Goal: Task Accomplishment & Management: Manage account settings

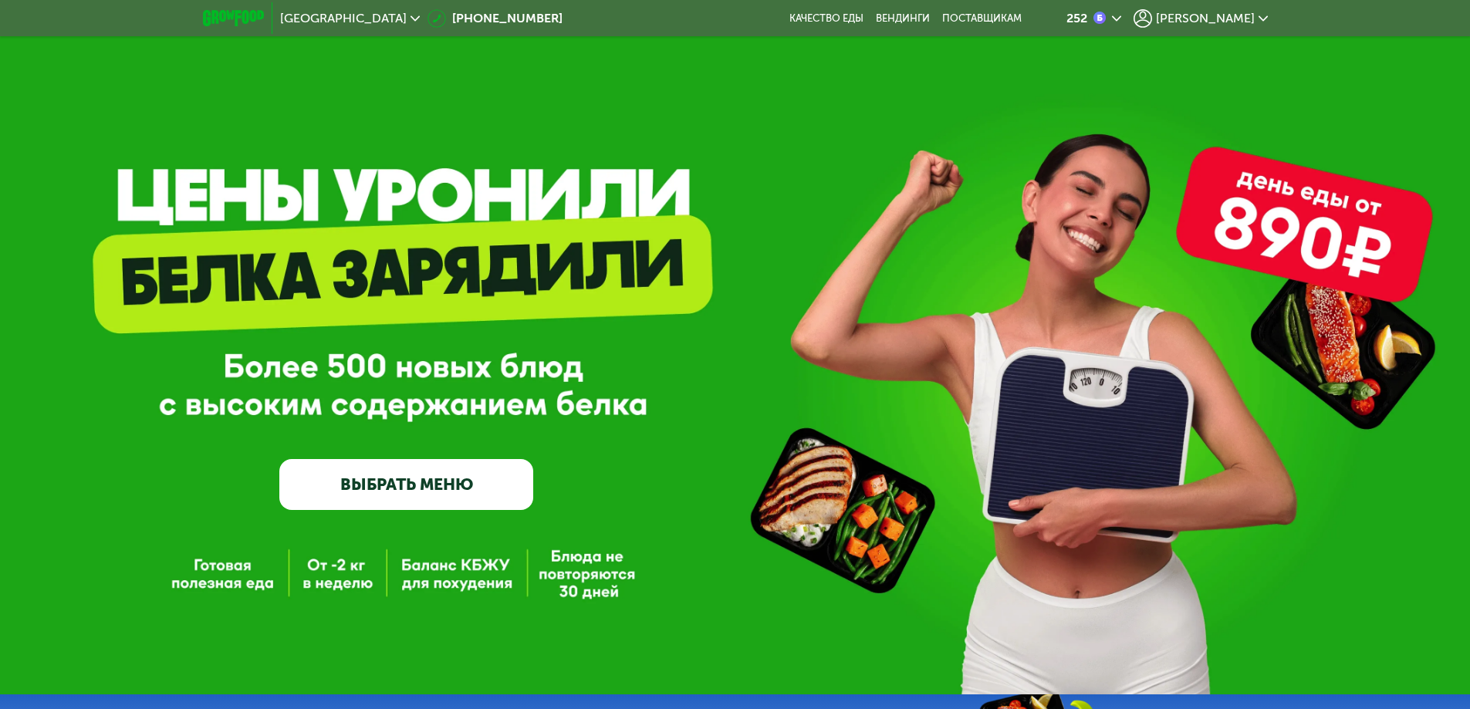
click at [1256, 18] on div "[PERSON_NAME]" at bounding box center [1201, 18] width 134 height 19
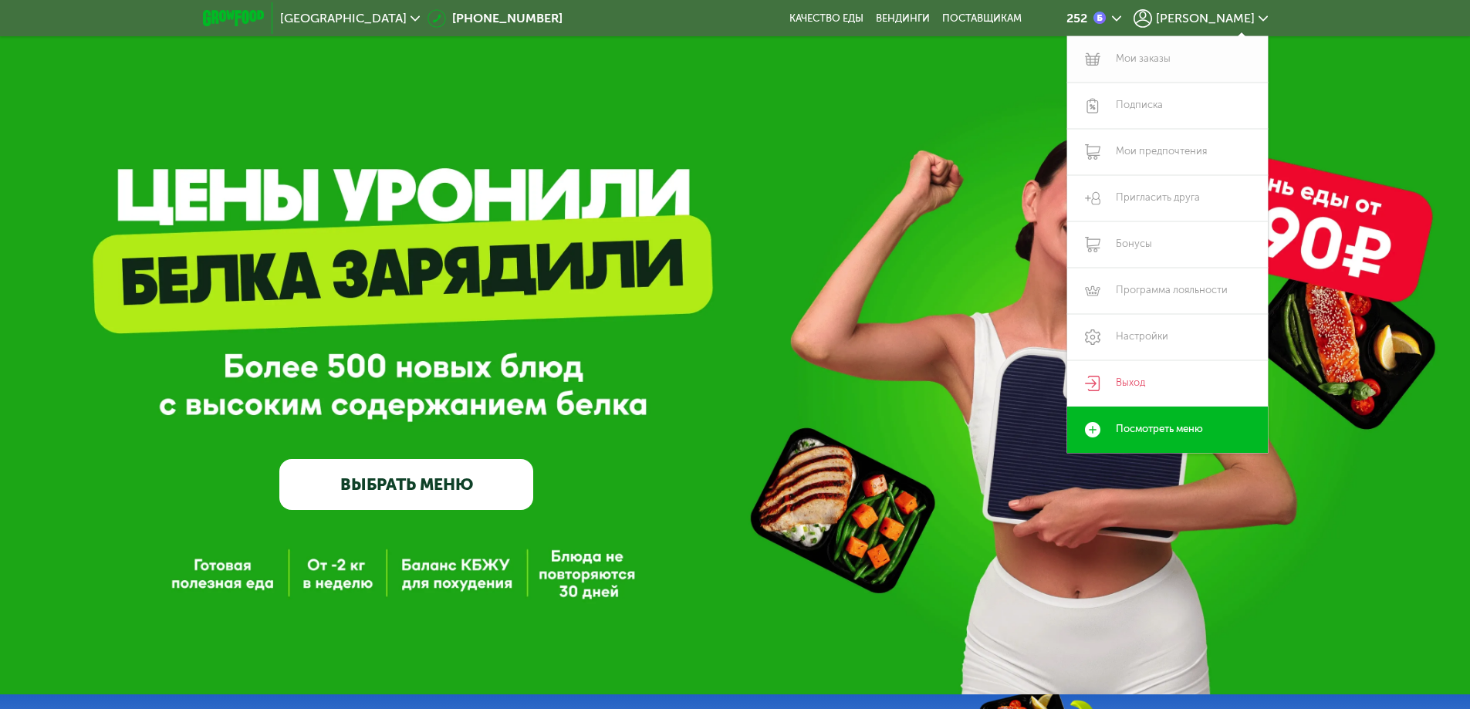
click at [1166, 62] on link "Мои заказы" at bounding box center [1167, 59] width 201 height 46
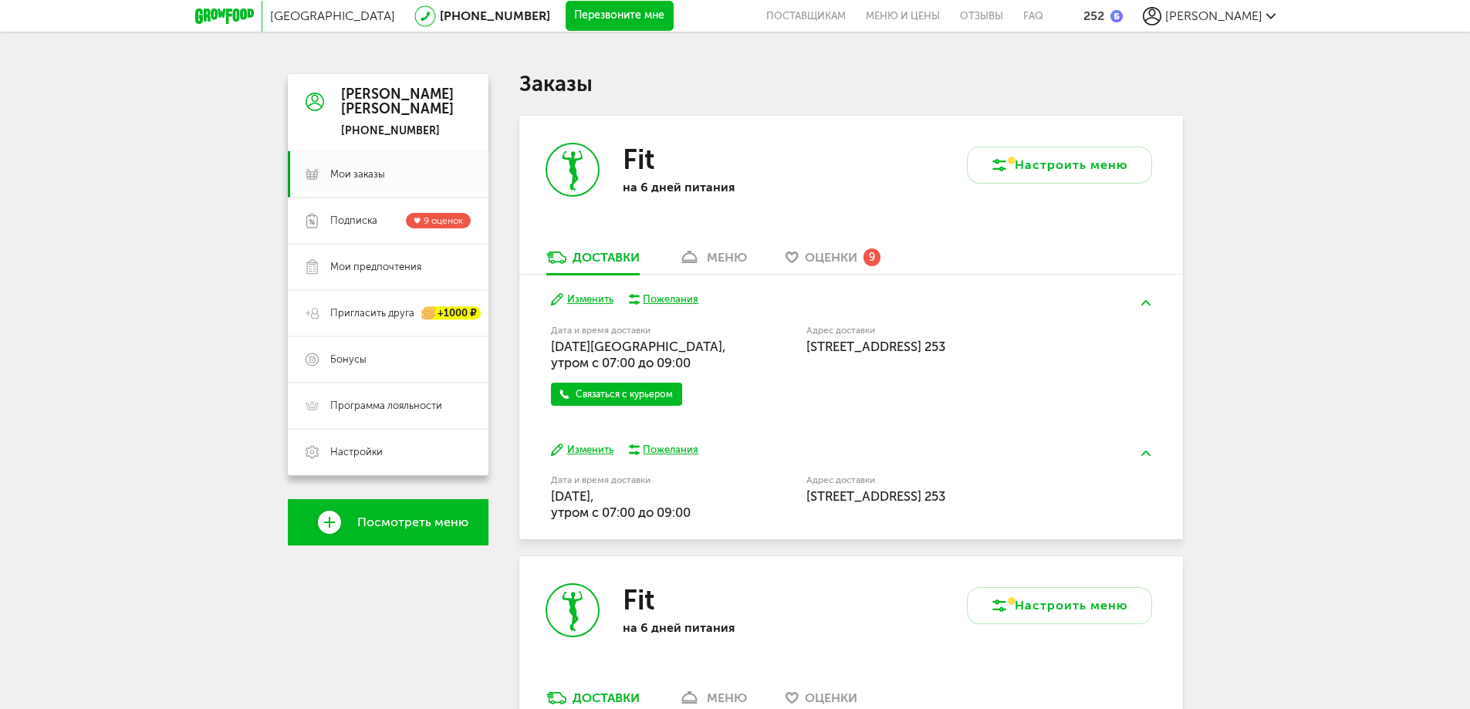
click at [824, 258] on span "Оценки" at bounding box center [831, 257] width 52 height 15
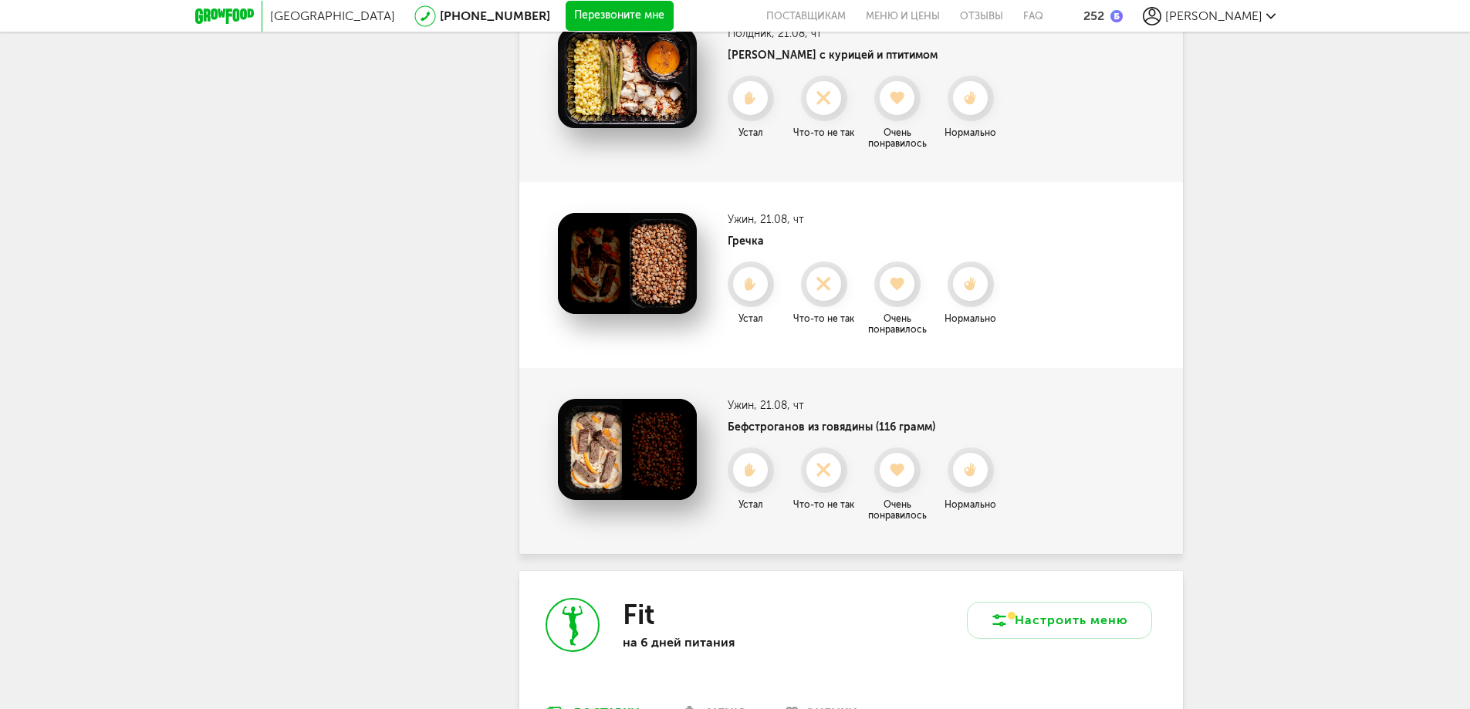
scroll to position [1875, 0]
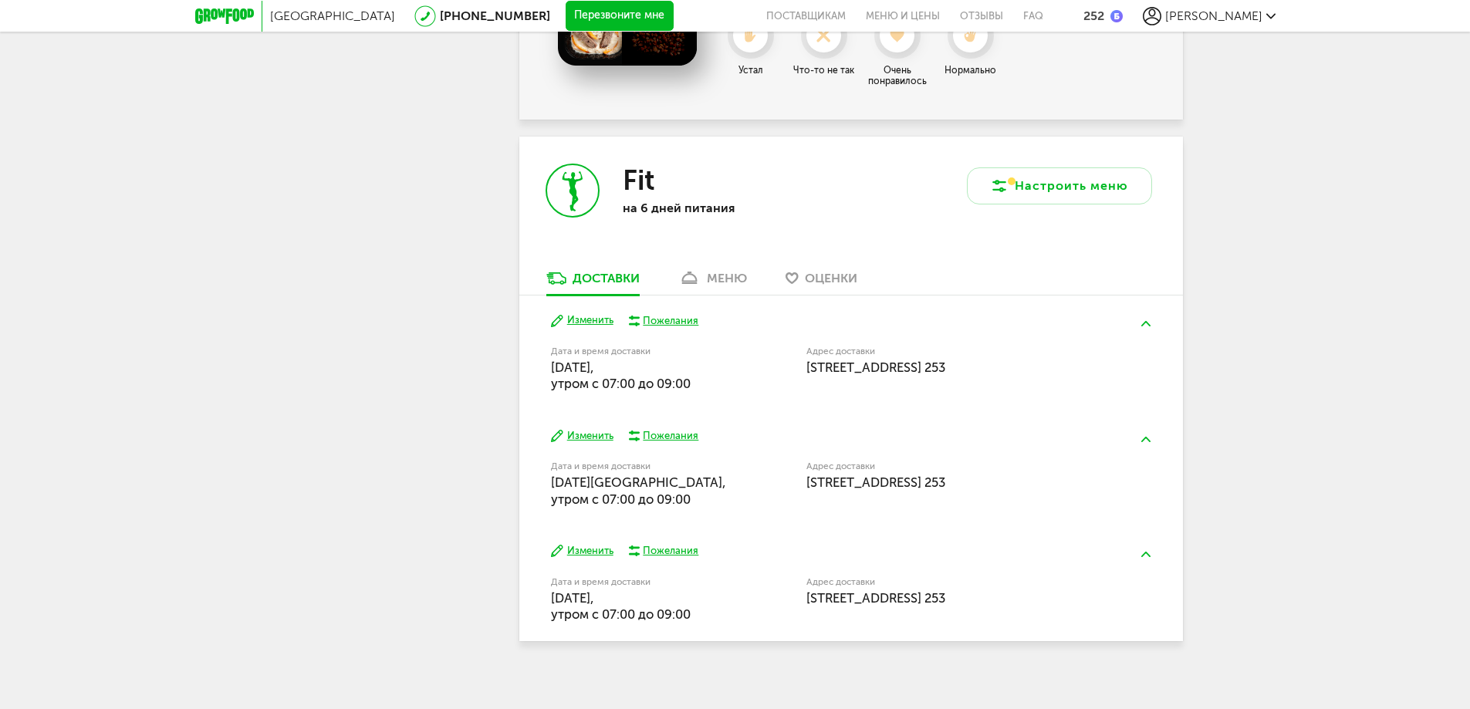
click at [828, 271] on span "Оценки" at bounding box center [831, 278] width 52 height 15
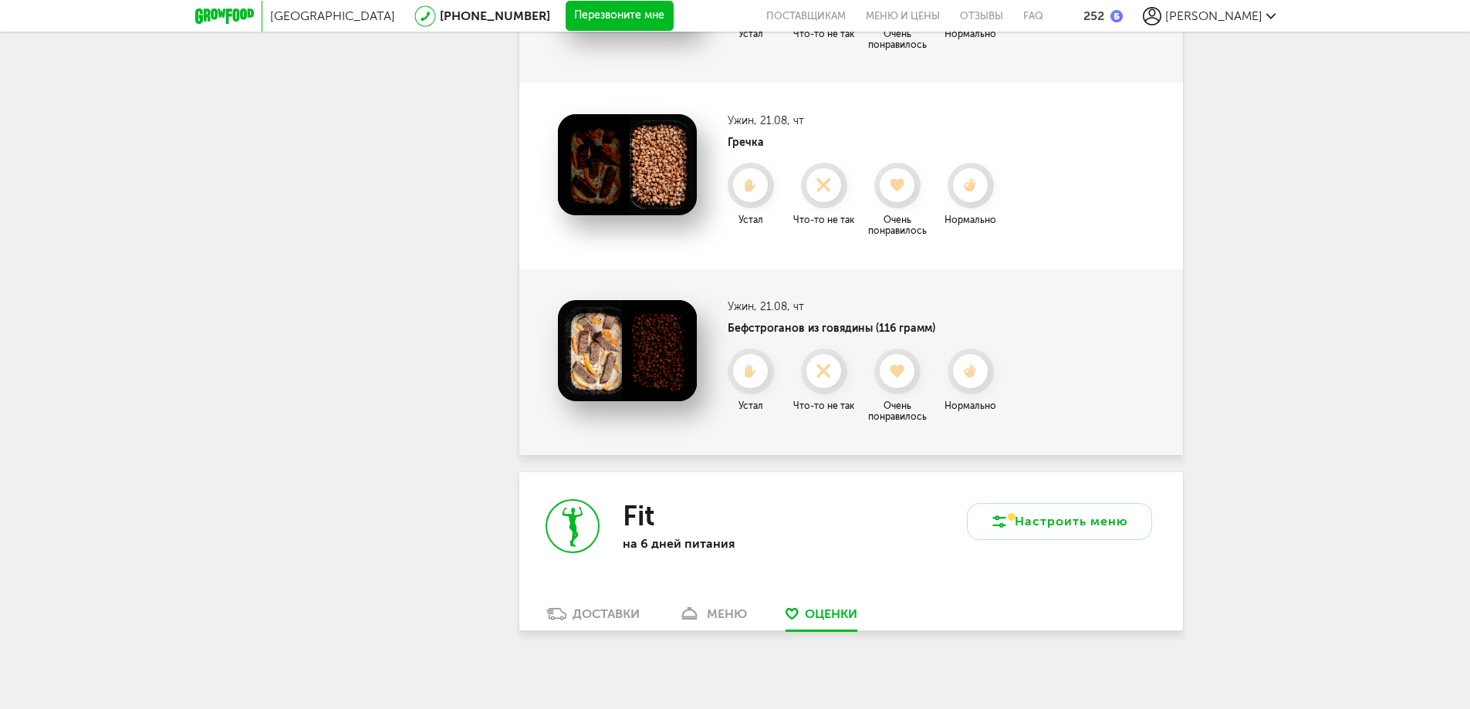
scroll to position [1530, 0]
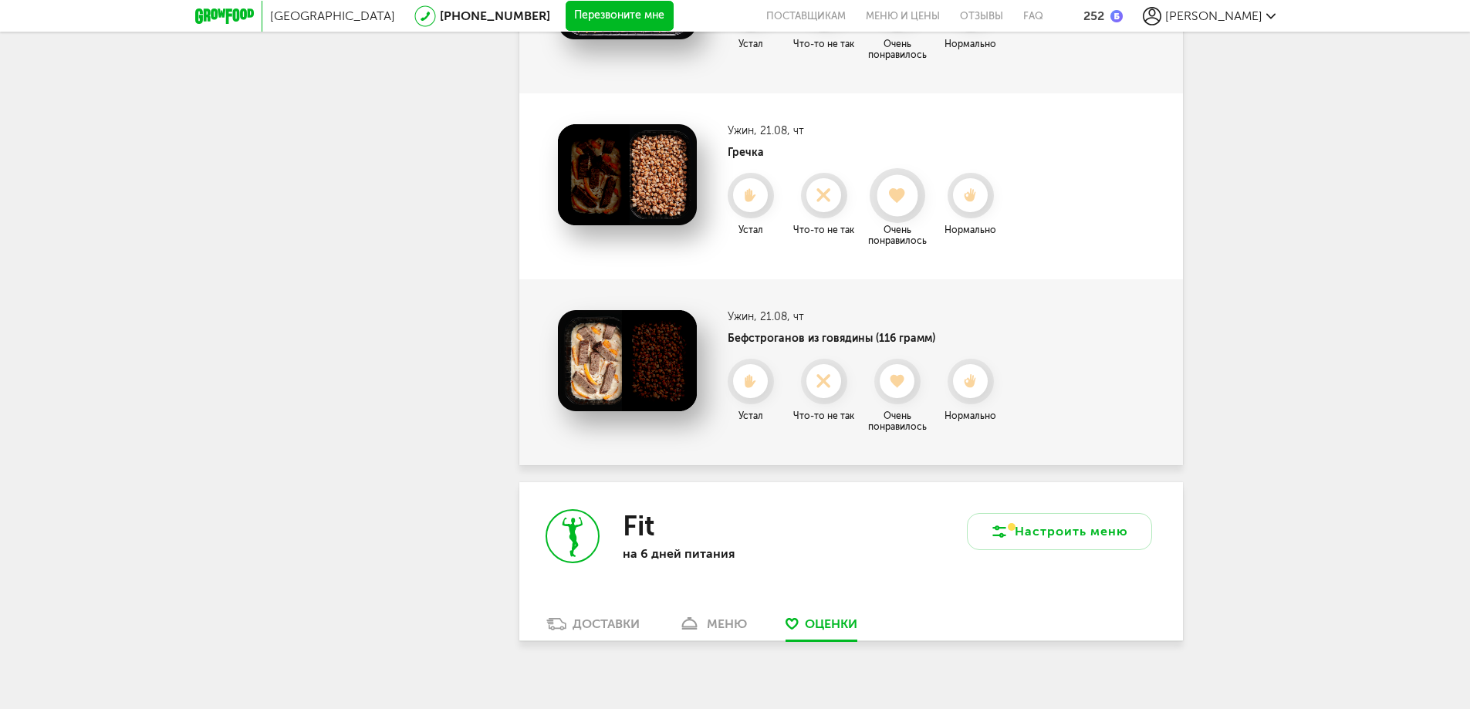
click at [895, 188] on use at bounding box center [897, 195] width 17 height 15
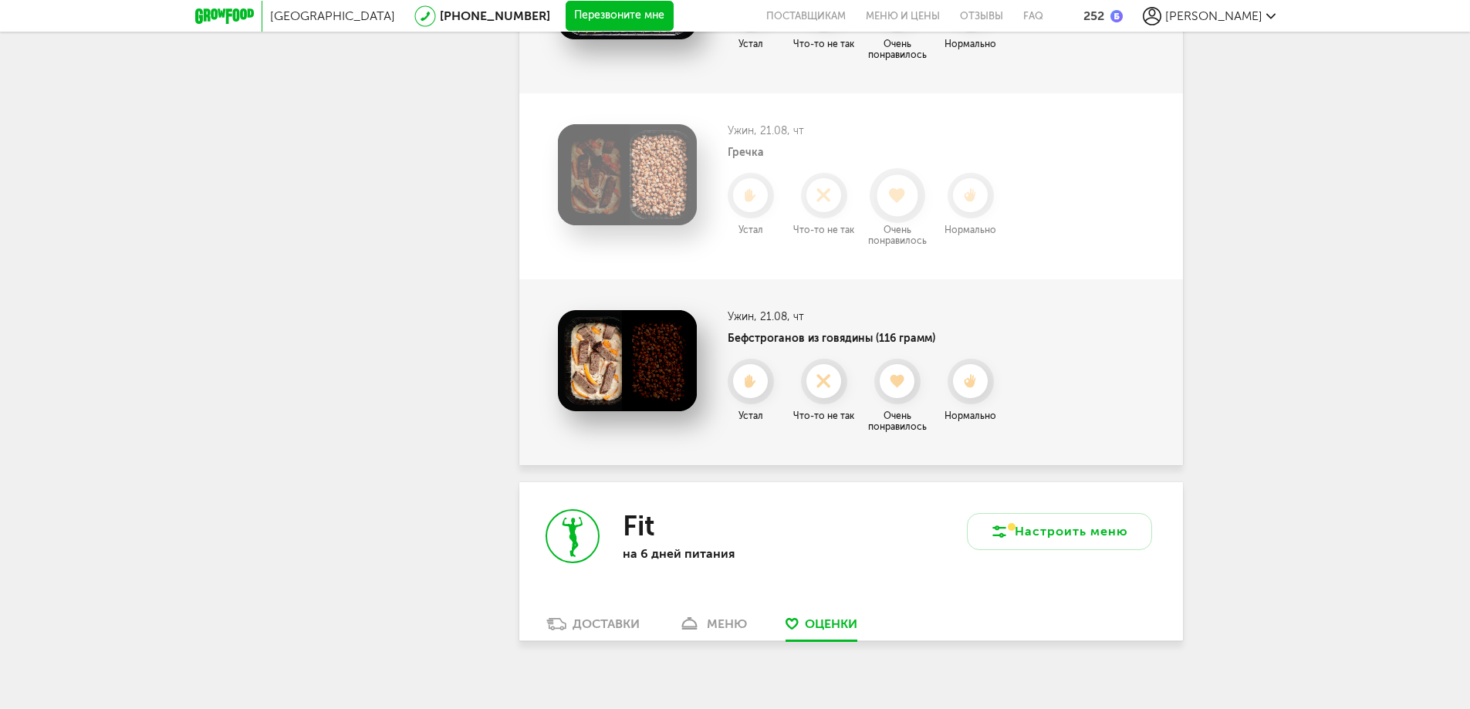
scroll to position [1344, 0]
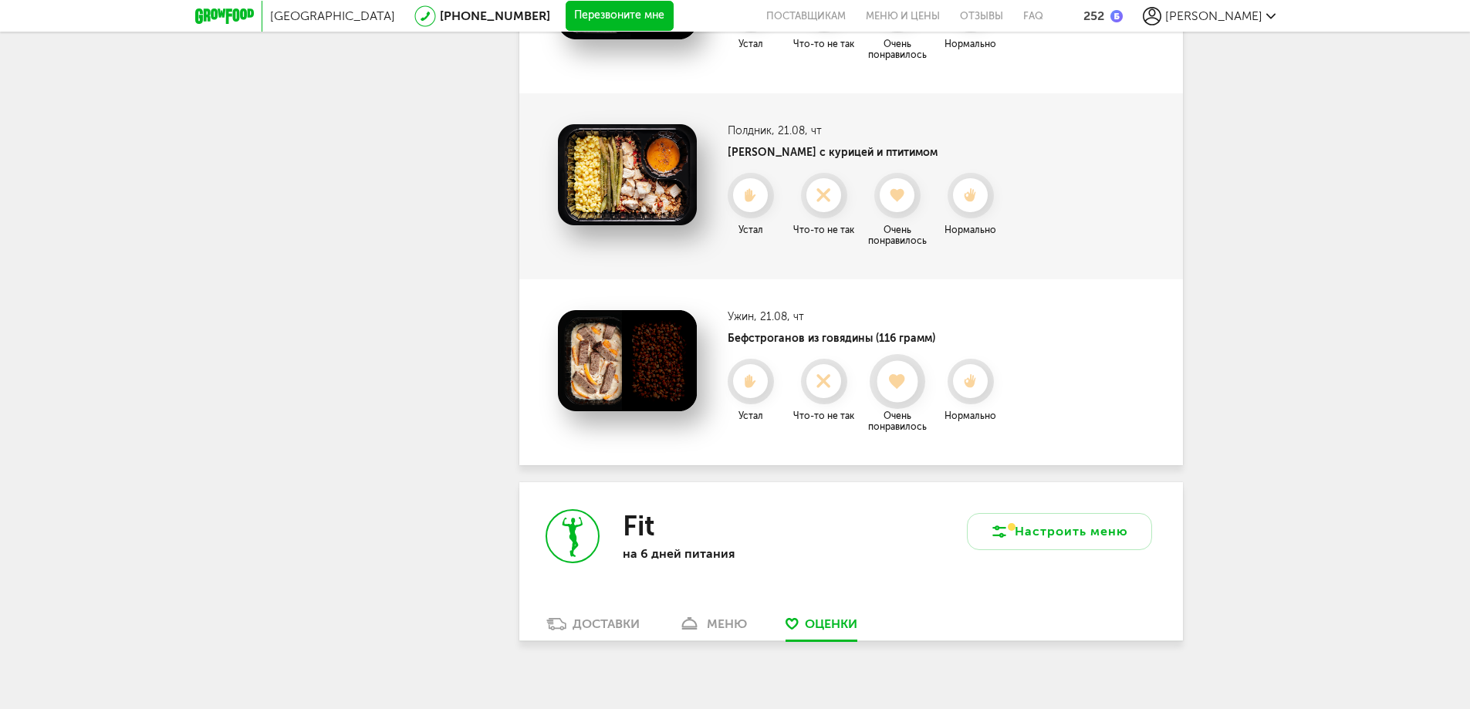
click at [901, 374] on use at bounding box center [897, 381] width 17 height 15
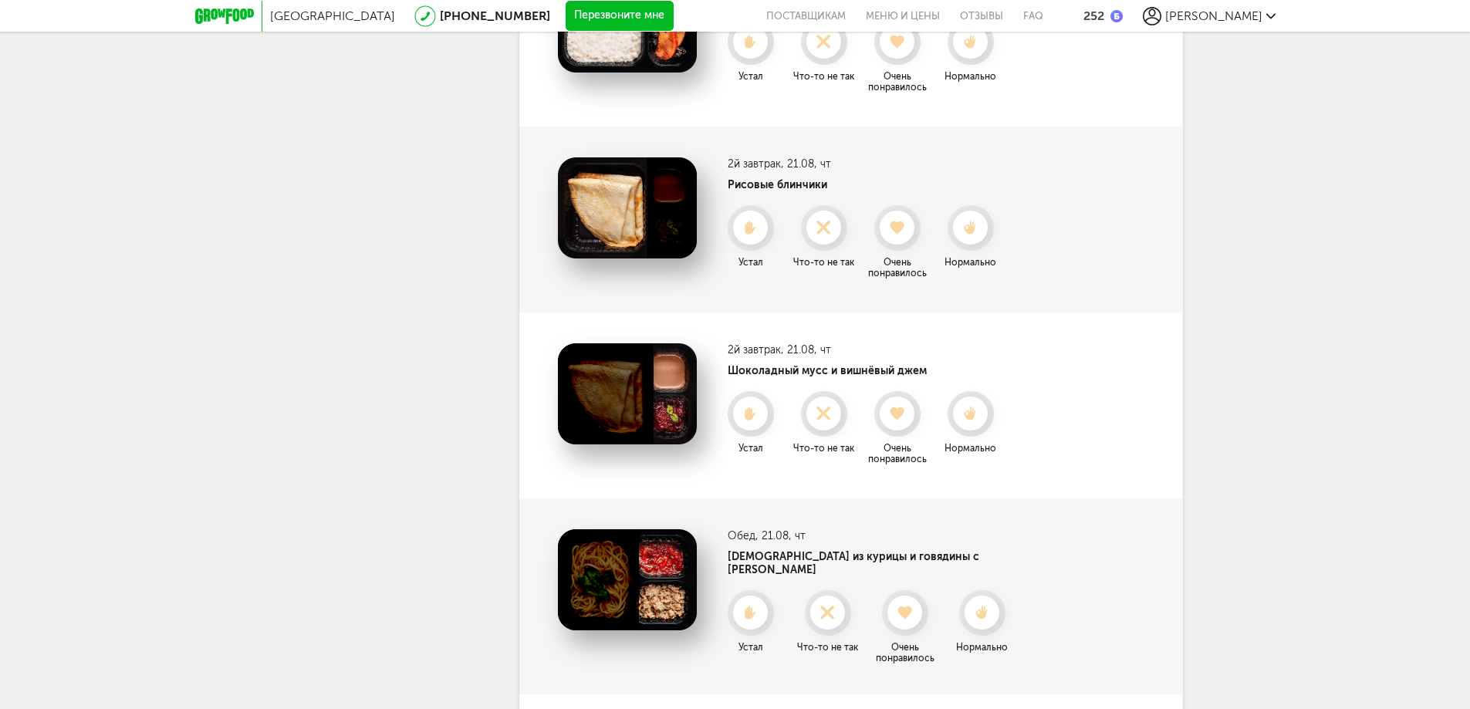
scroll to position [463, 0]
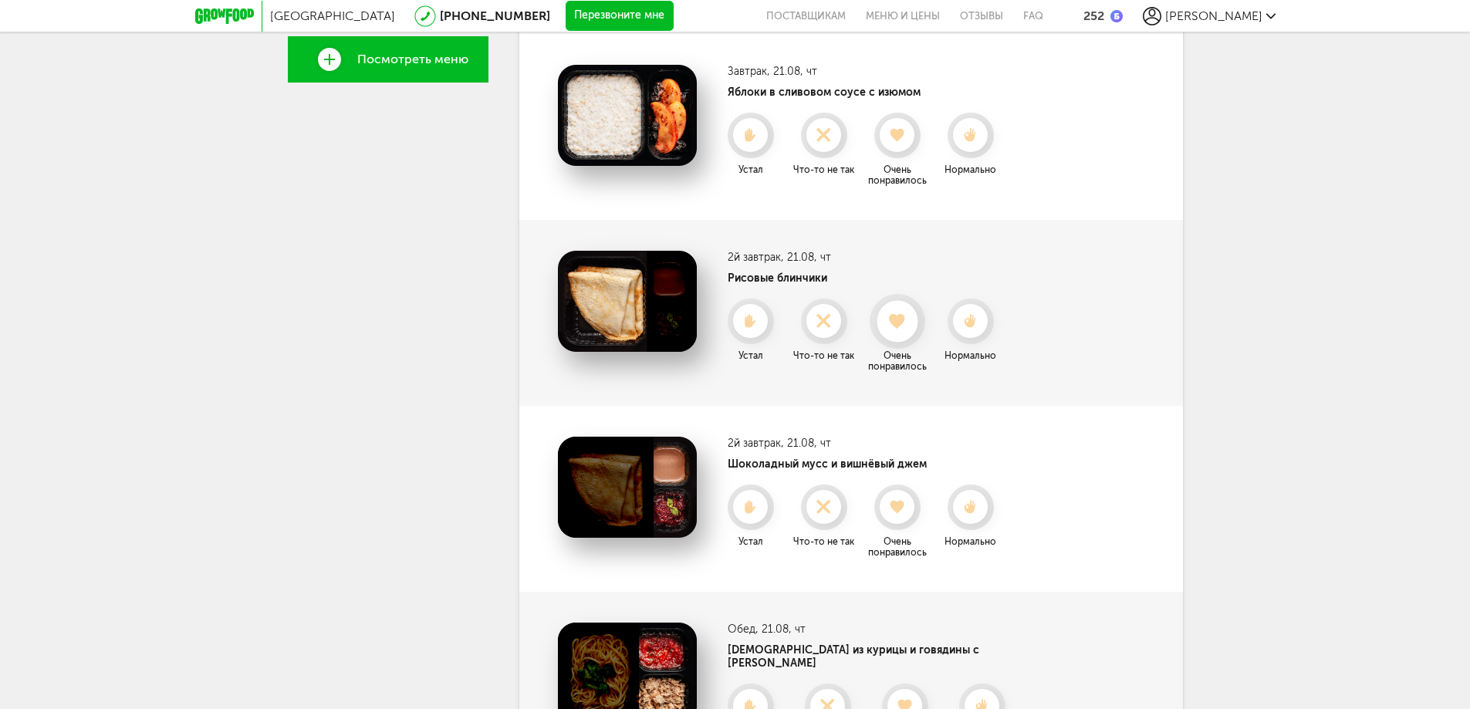
click at [898, 320] on use at bounding box center [897, 320] width 17 height 15
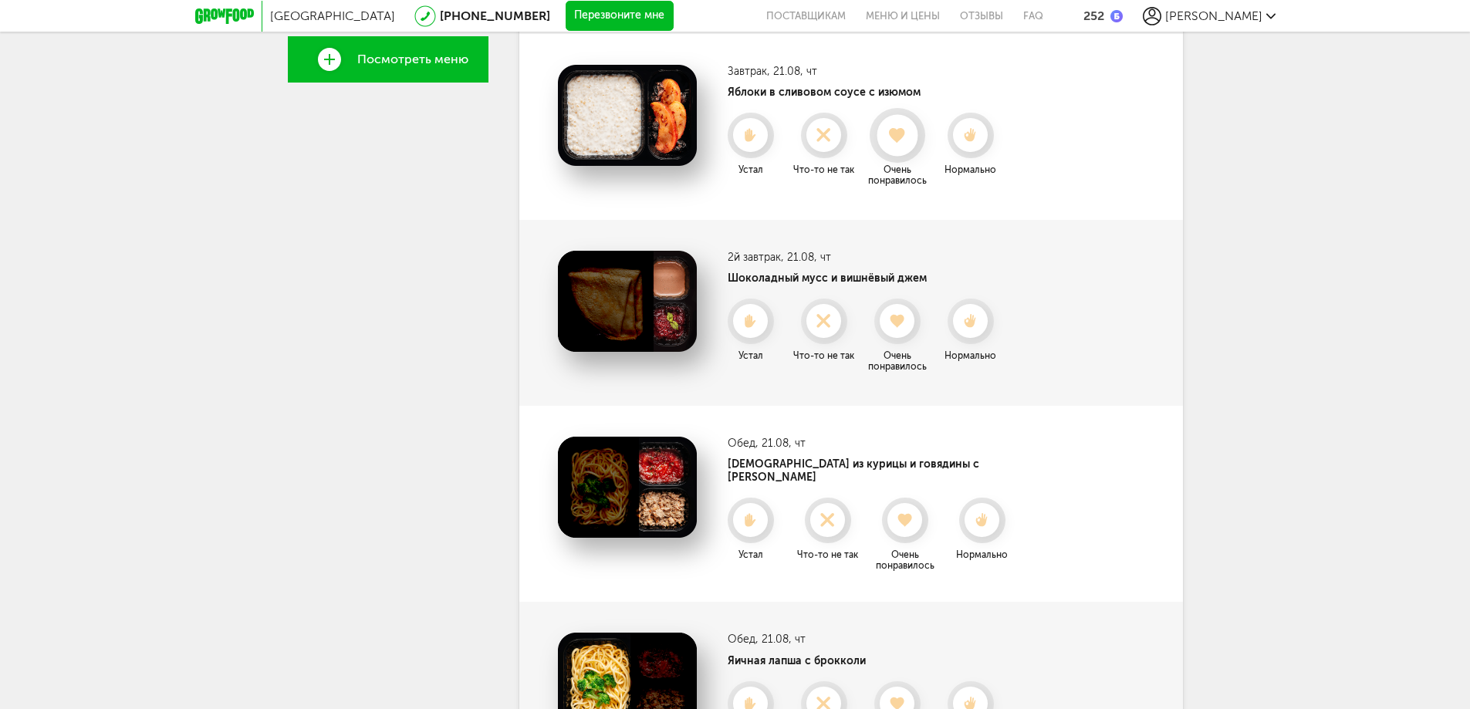
click at [896, 127] on div at bounding box center [897, 135] width 41 height 41
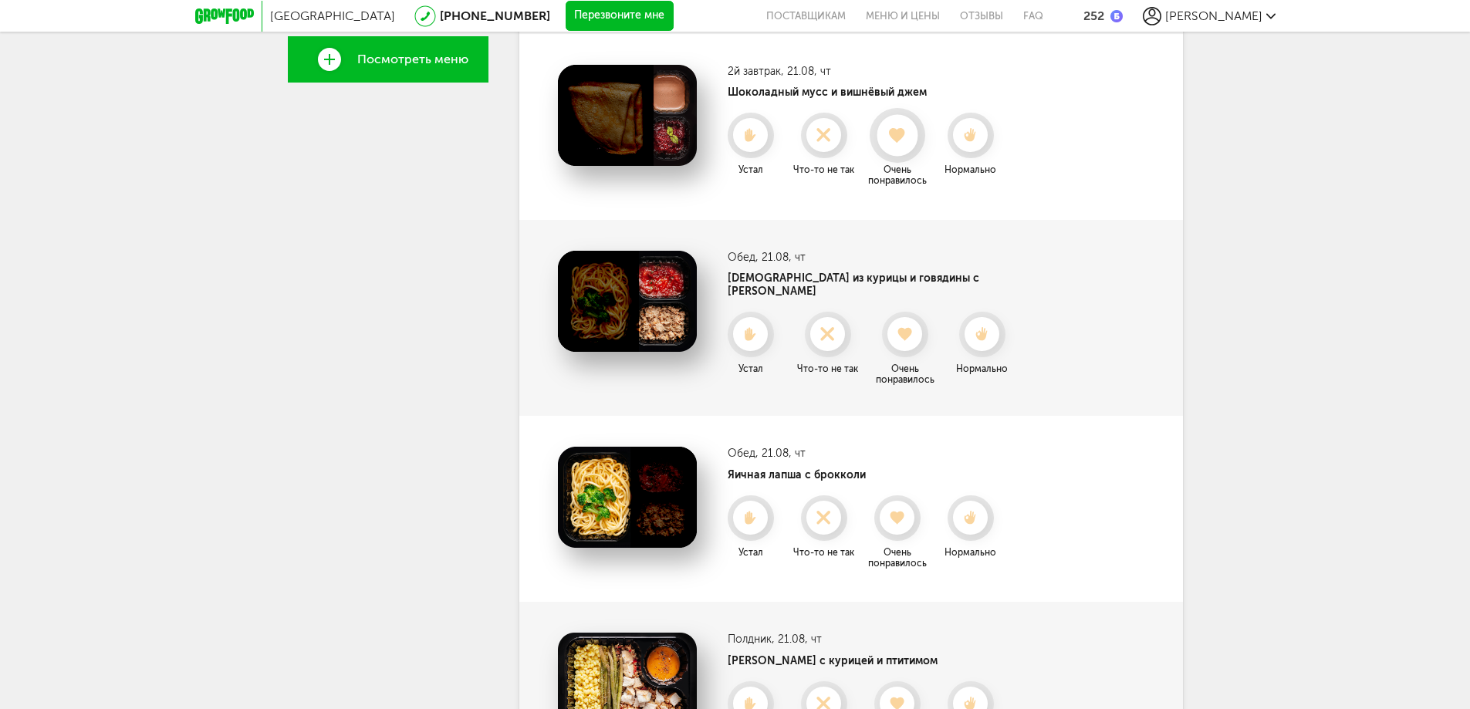
click at [897, 137] on use at bounding box center [897, 134] width 17 height 15
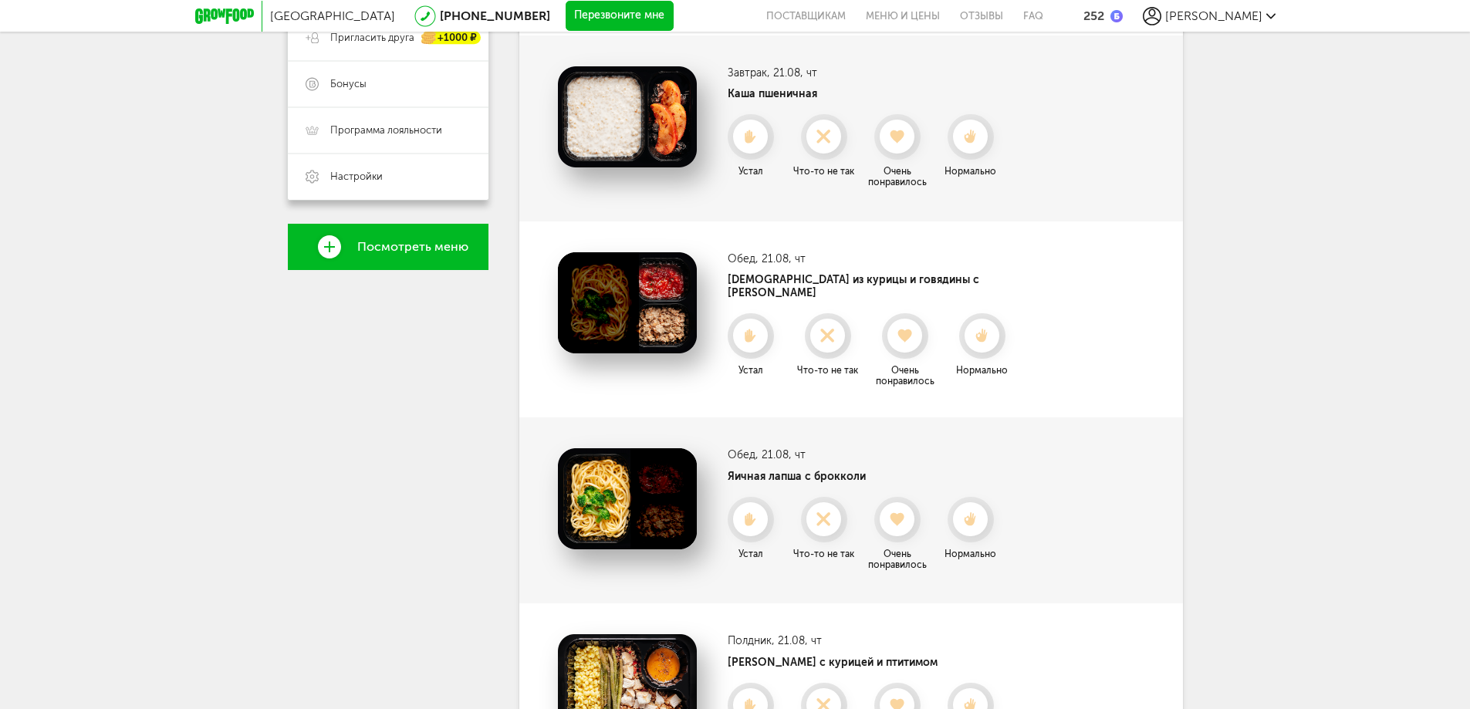
scroll to position [154, 0]
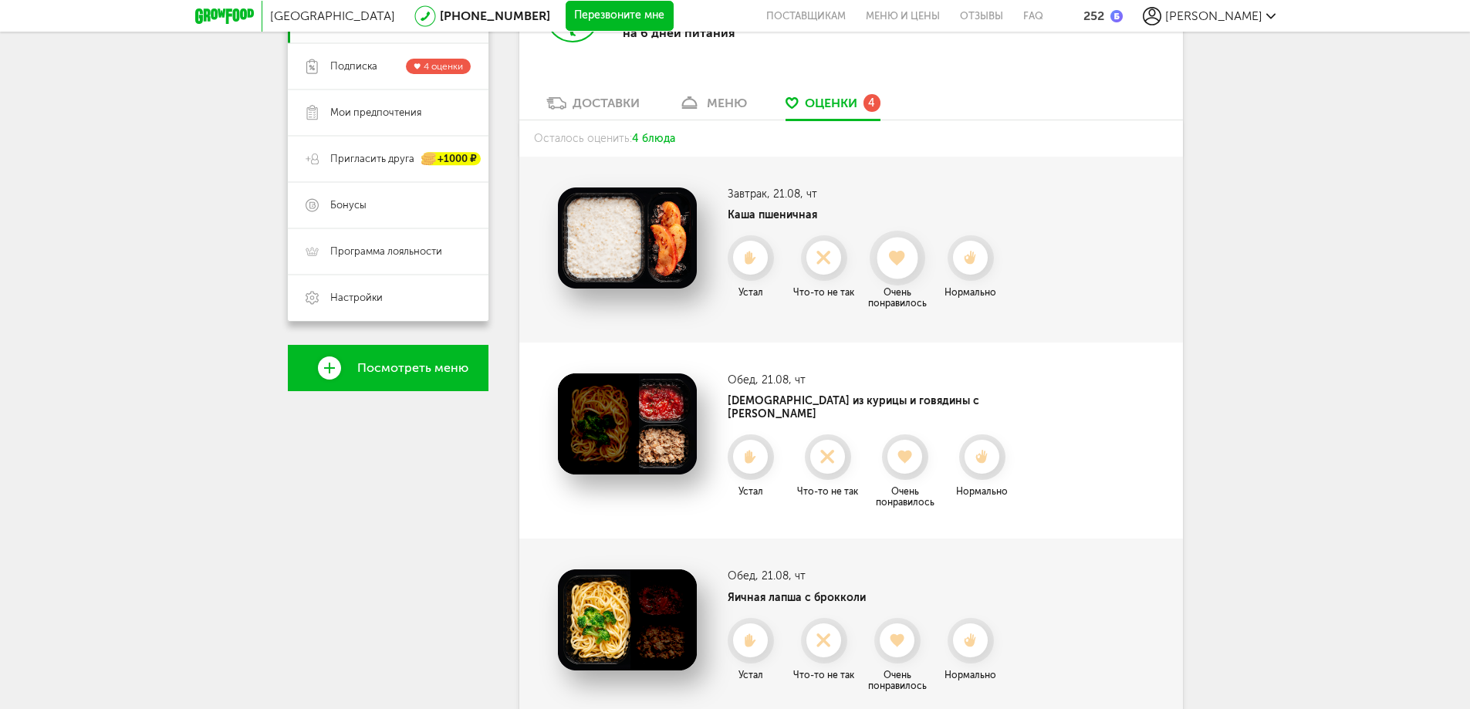
click at [898, 250] on icon at bounding box center [897, 258] width 41 height 17
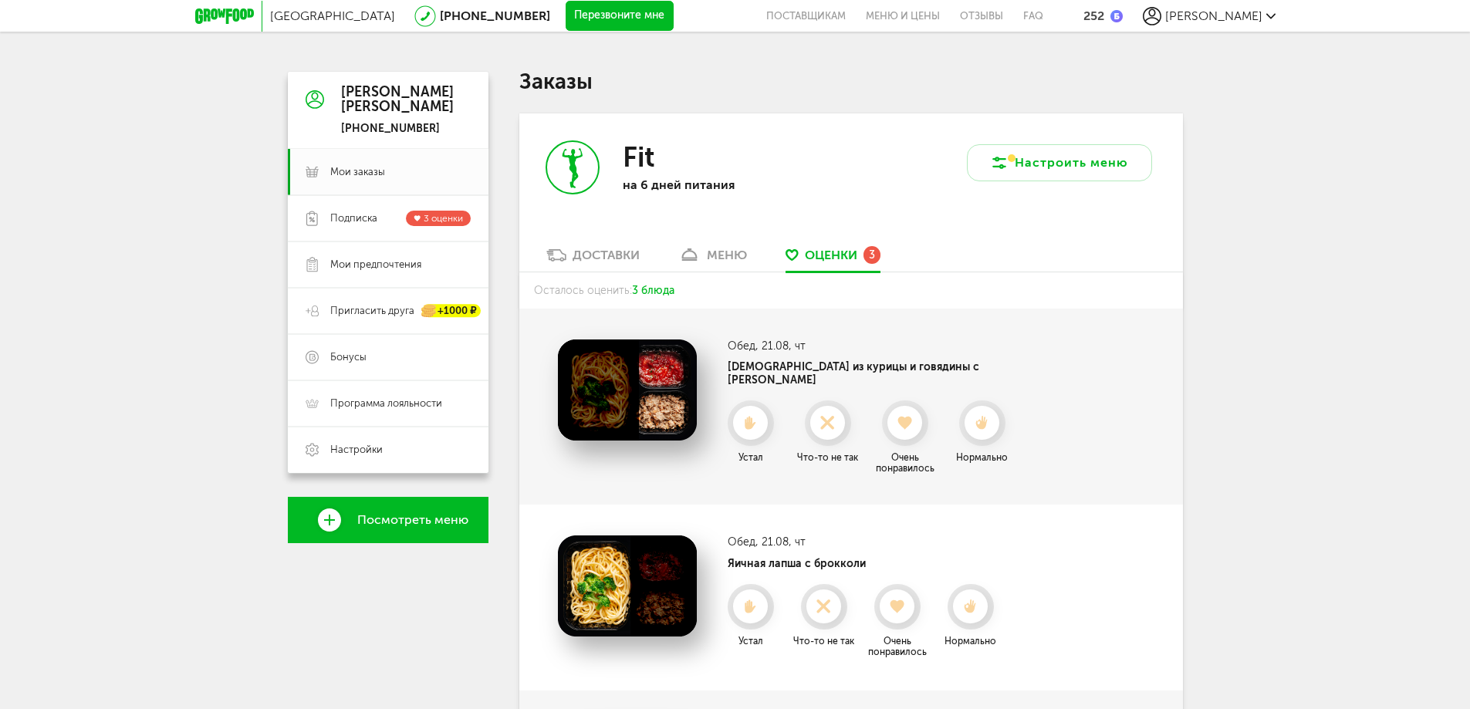
scroll to position [0, 0]
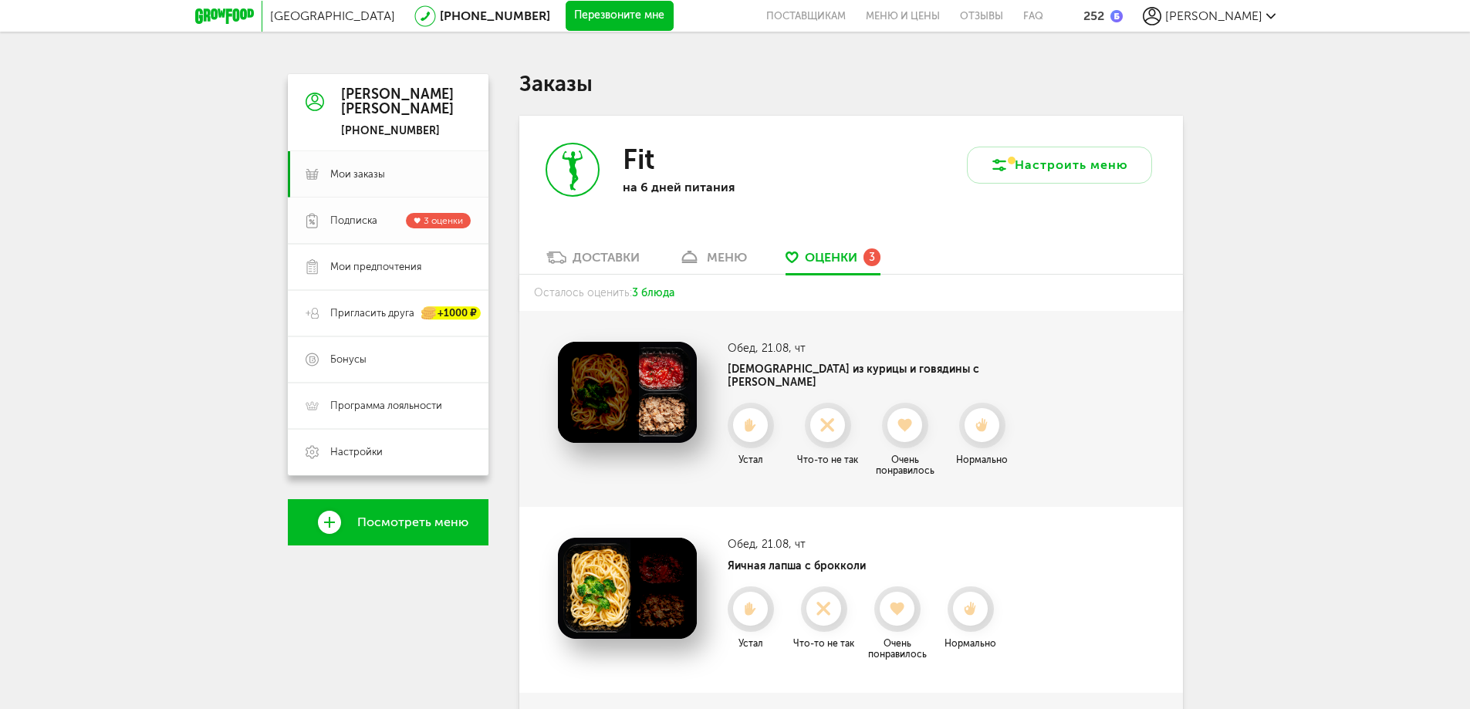
click at [365, 220] on span "Подписка" at bounding box center [353, 221] width 47 height 14
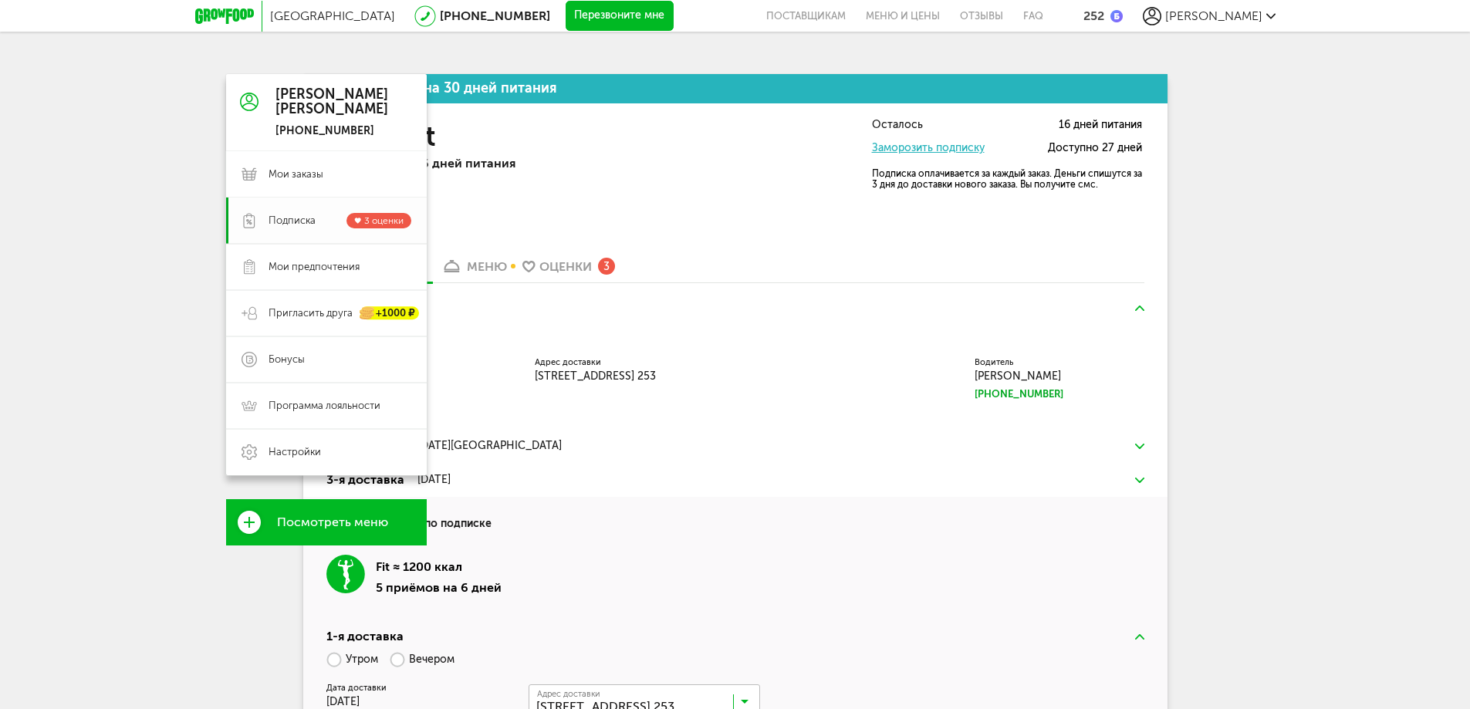
click at [292, 229] on link "Подписка 3 оценки" at bounding box center [326, 221] width 201 height 46
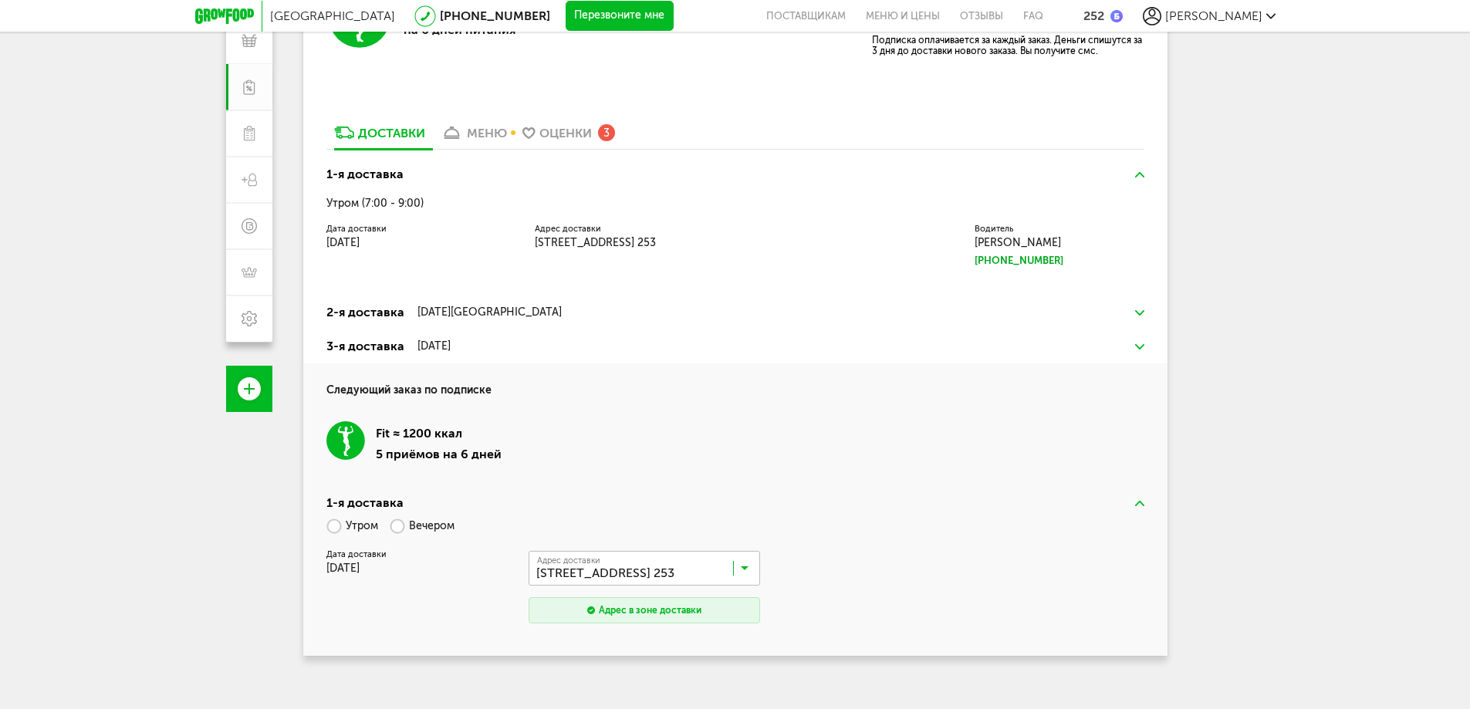
scroll to position [136, 0]
click at [1141, 310] on img at bounding box center [1139, 310] width 9 height 5
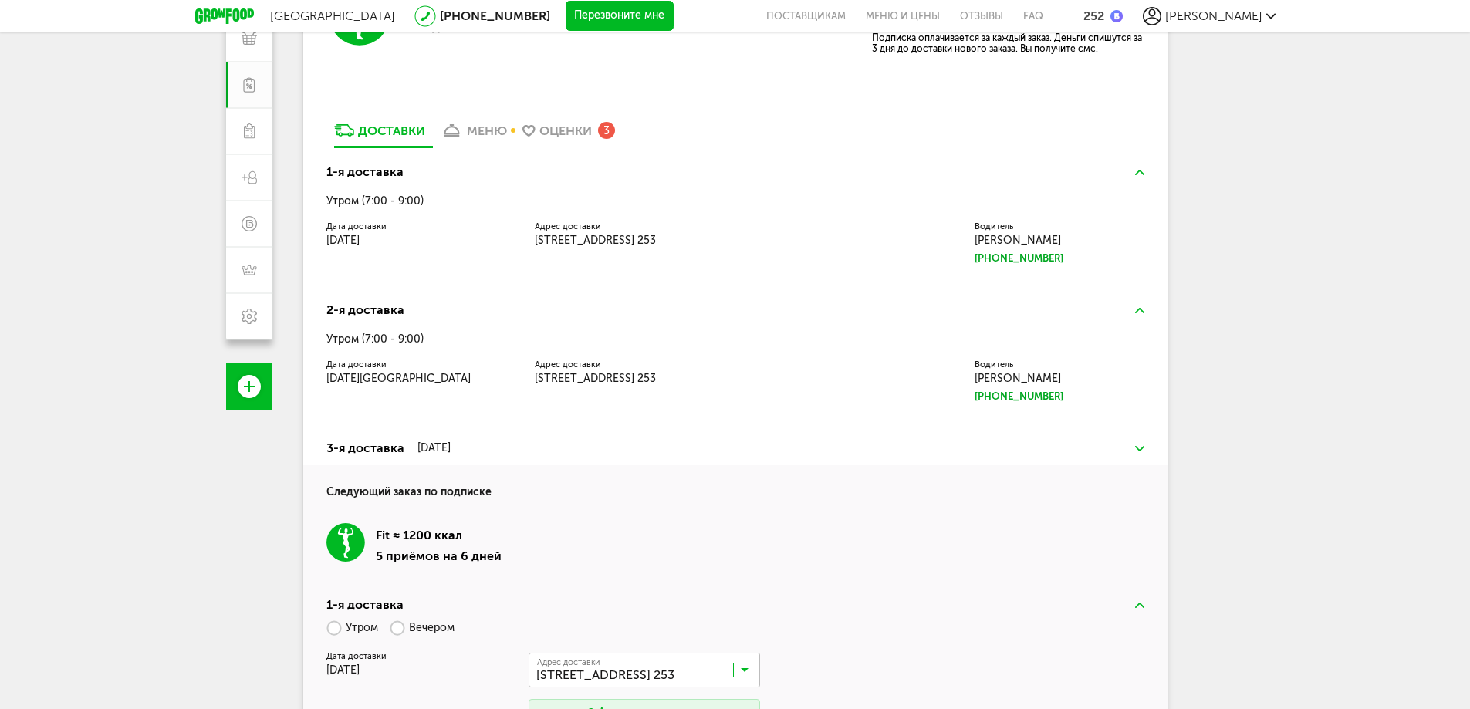
click at [1141, 447] on img at bounding box center [1139, 448] width 9 height 5
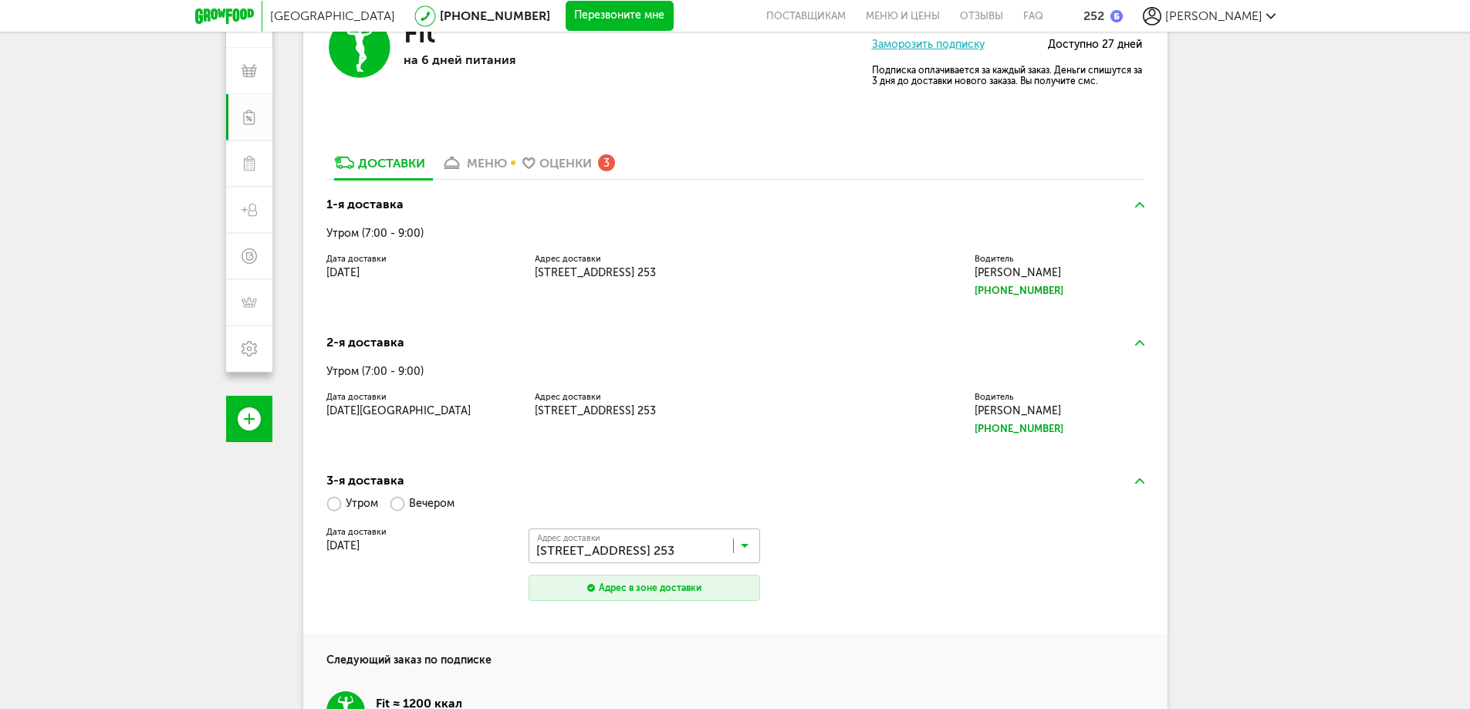
scroll to position [0, 0]
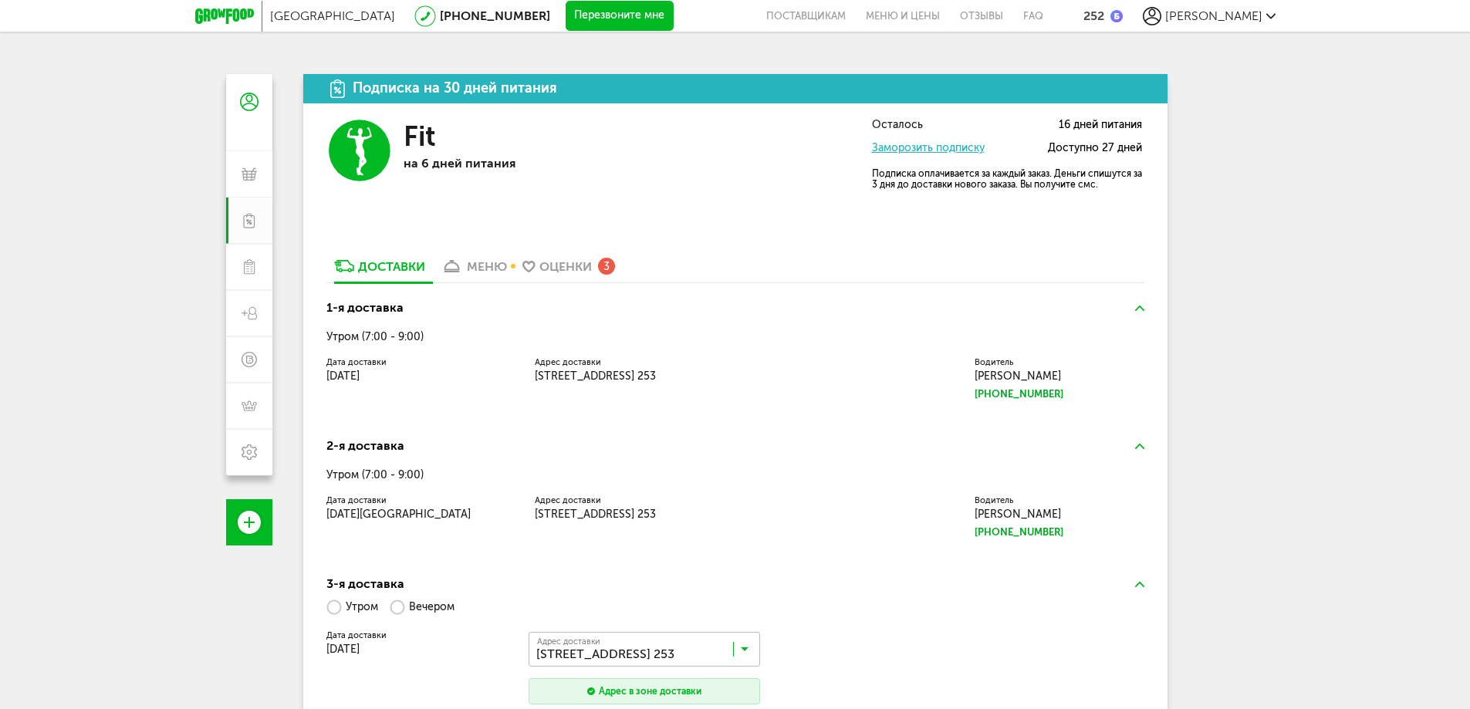
click at [484, 269] on div "меню" at bounding box center [487, 266] width 40 height 15
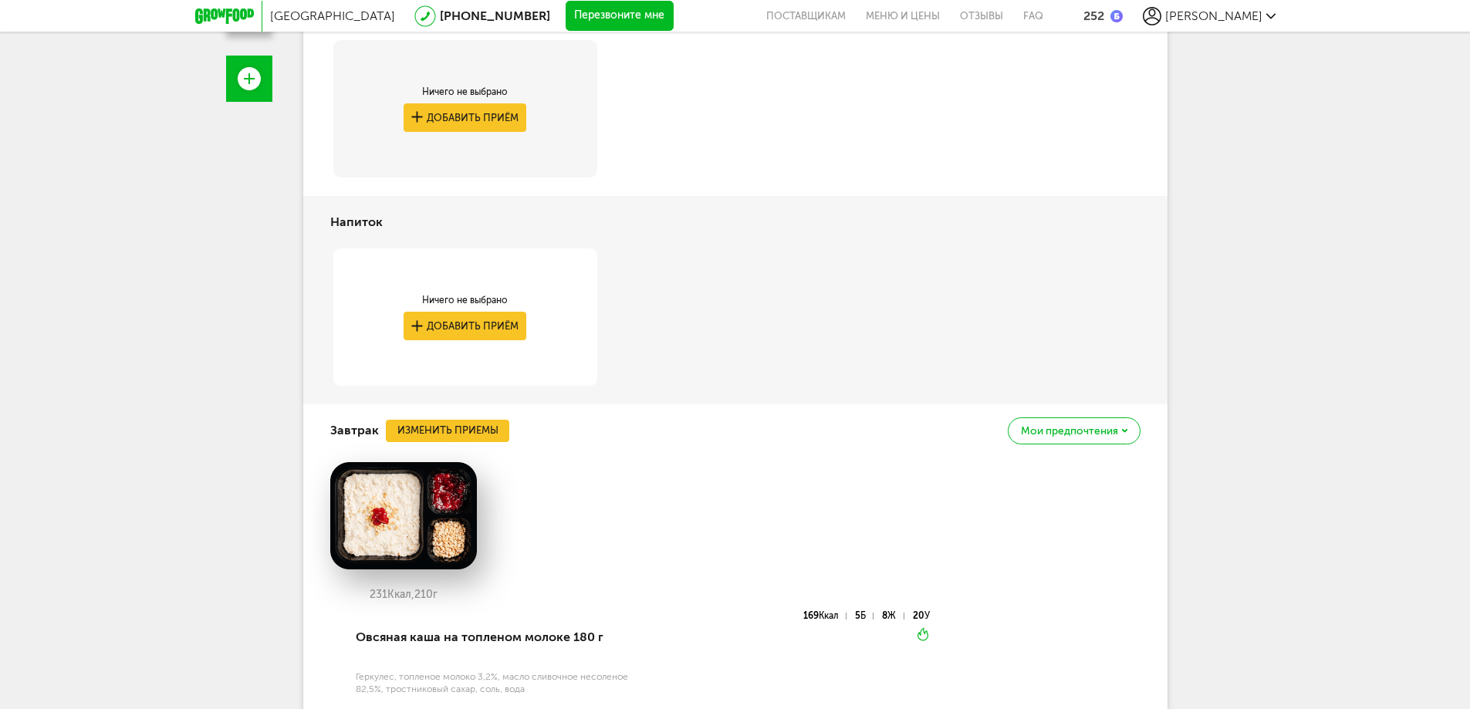
scroll to position [232, 0]
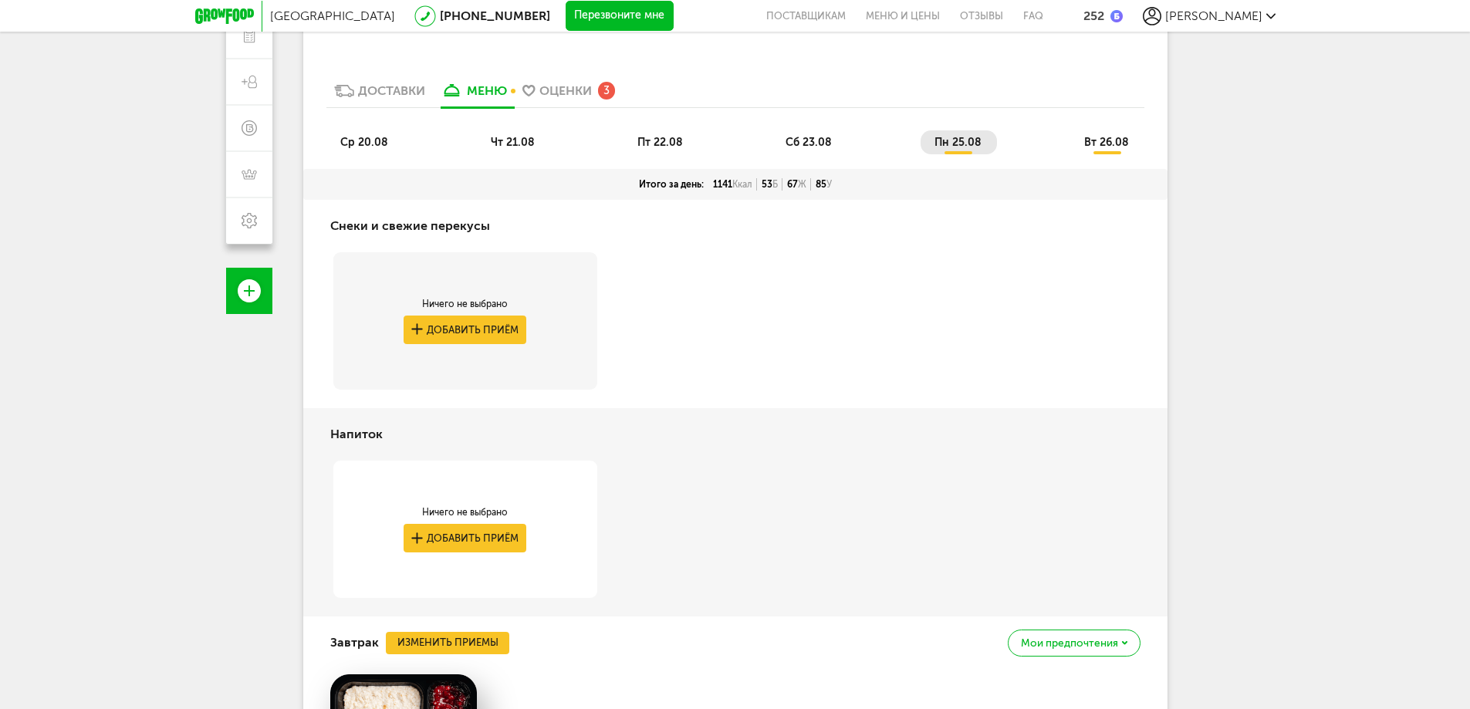
click at [684, 147] on li "пт 22.08" at bounding box center [661, 142] width 75 height 24
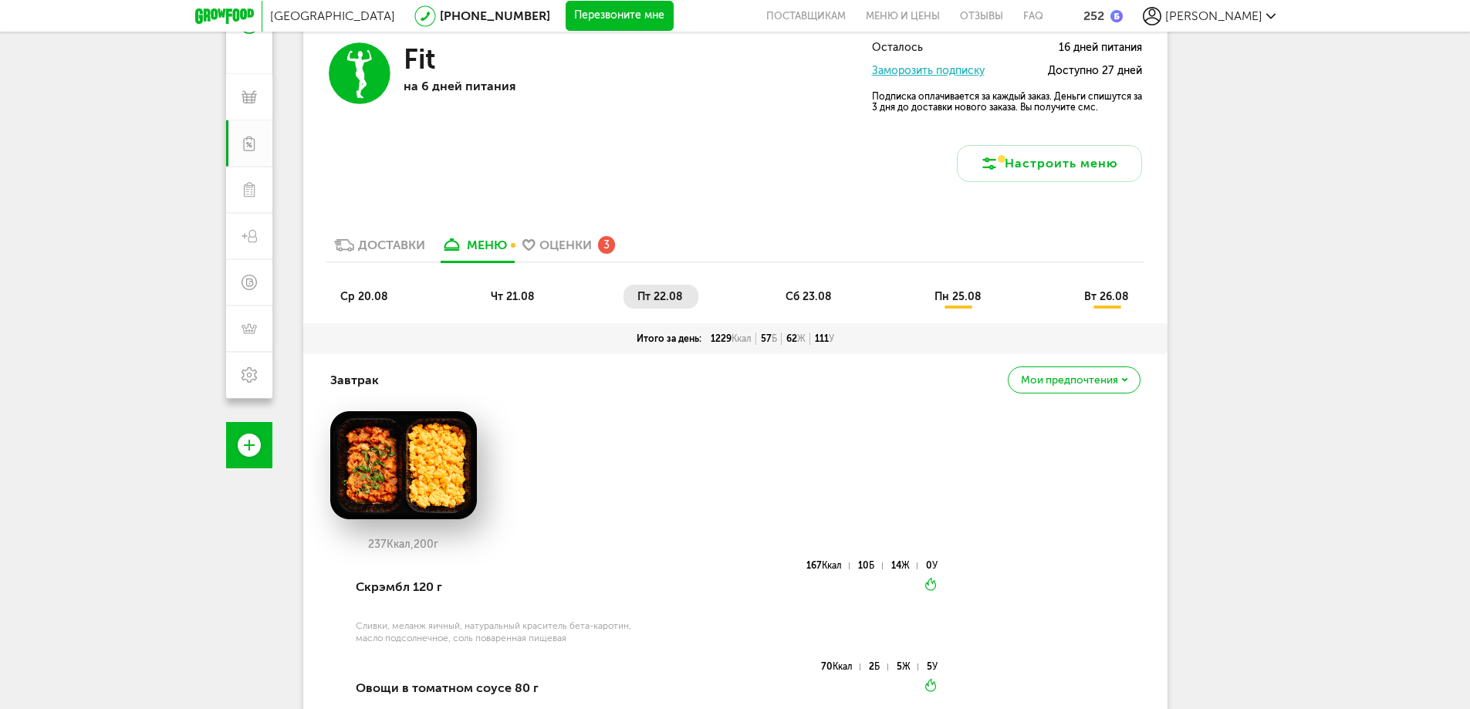
scroll to position [0, 0]
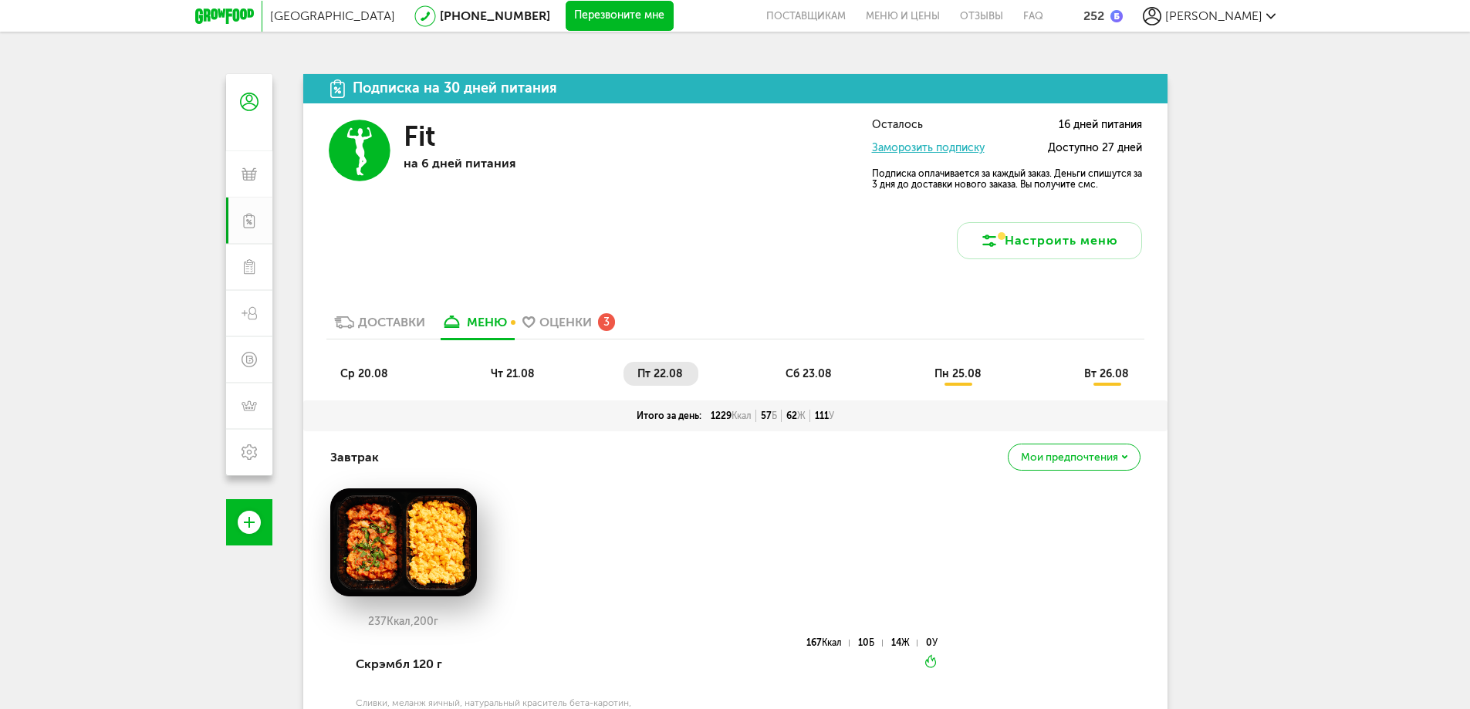
click at [220, 5] on div at bounding box center [228, 16] width 67 height 31
click at [222, 15] on icon at bounding box center [224, 15] width 59 height 15
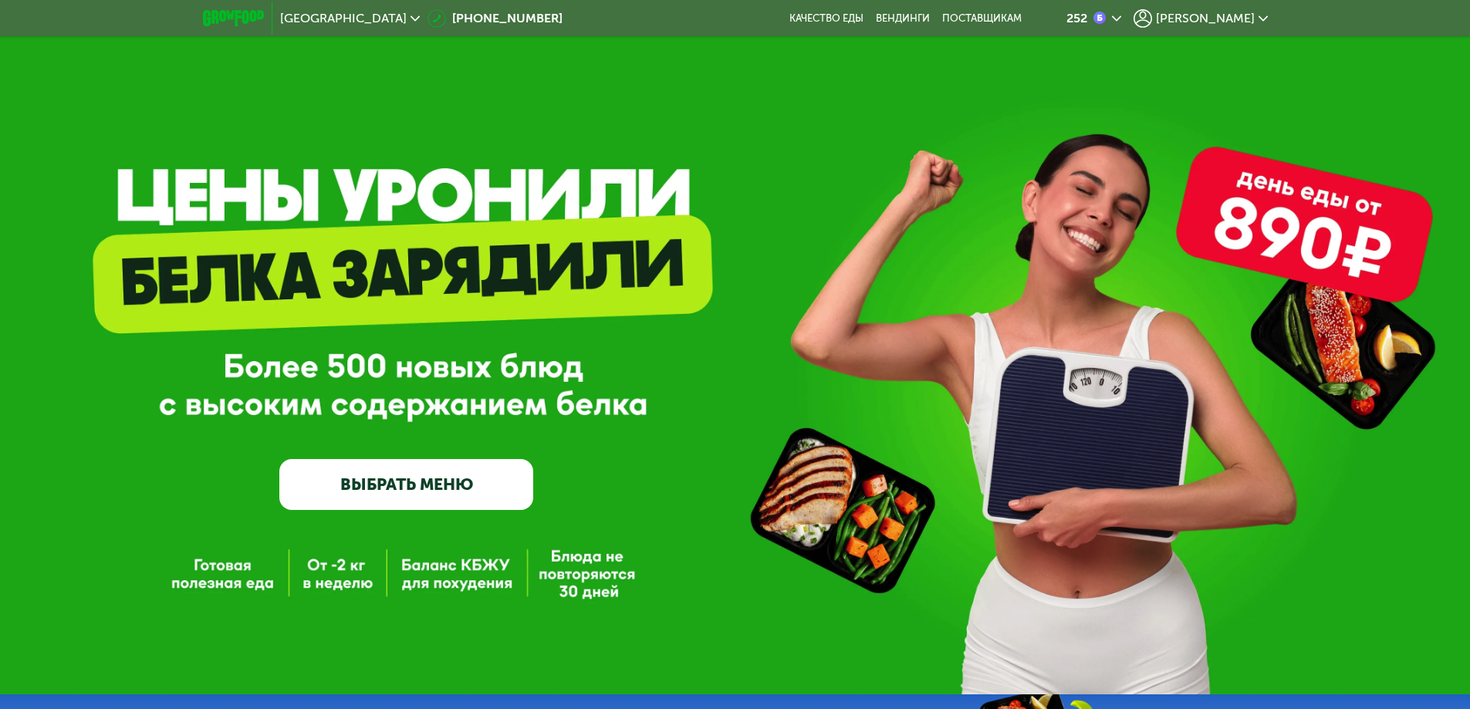
click at [420, 499] on link "ВЫБРАТЬ МЕНЮ" at bounding box center [406, 484] width 254 height 51
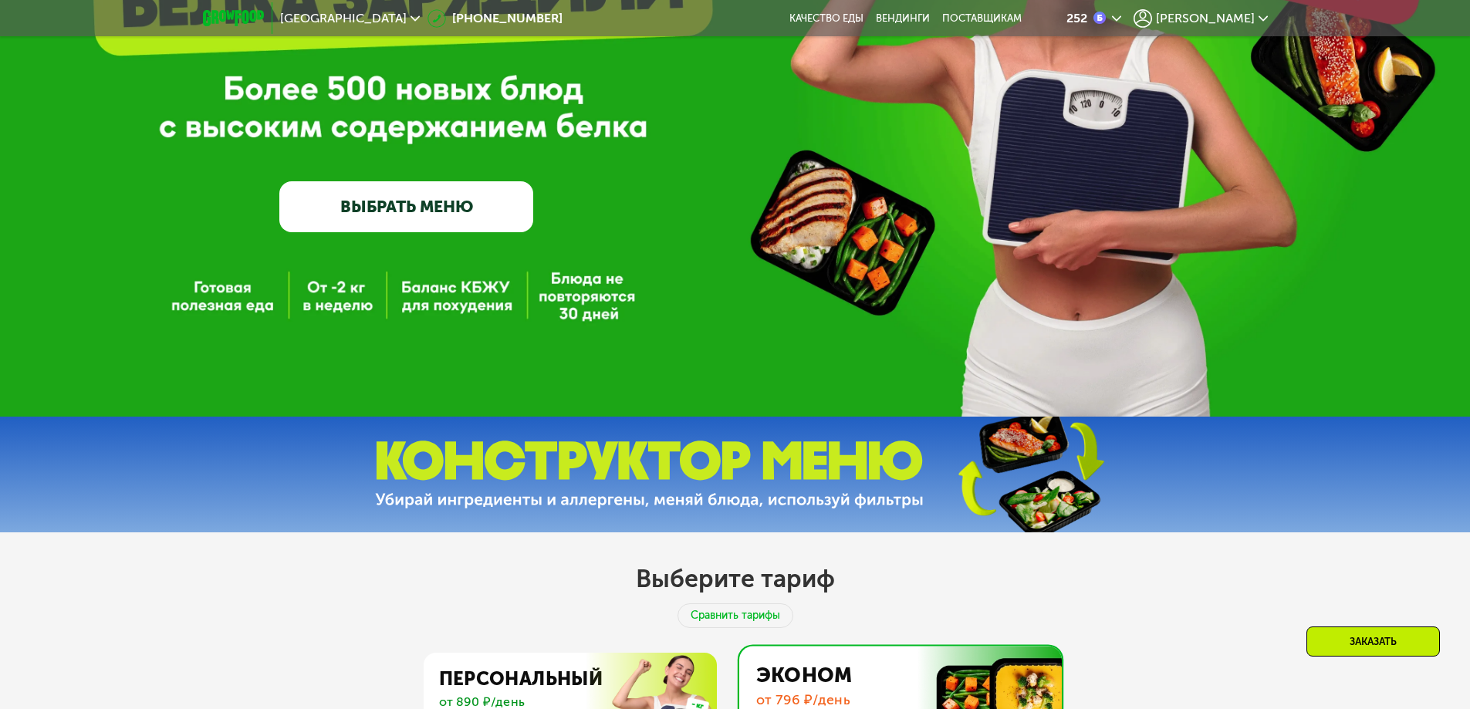
scroll to position [617, 0]
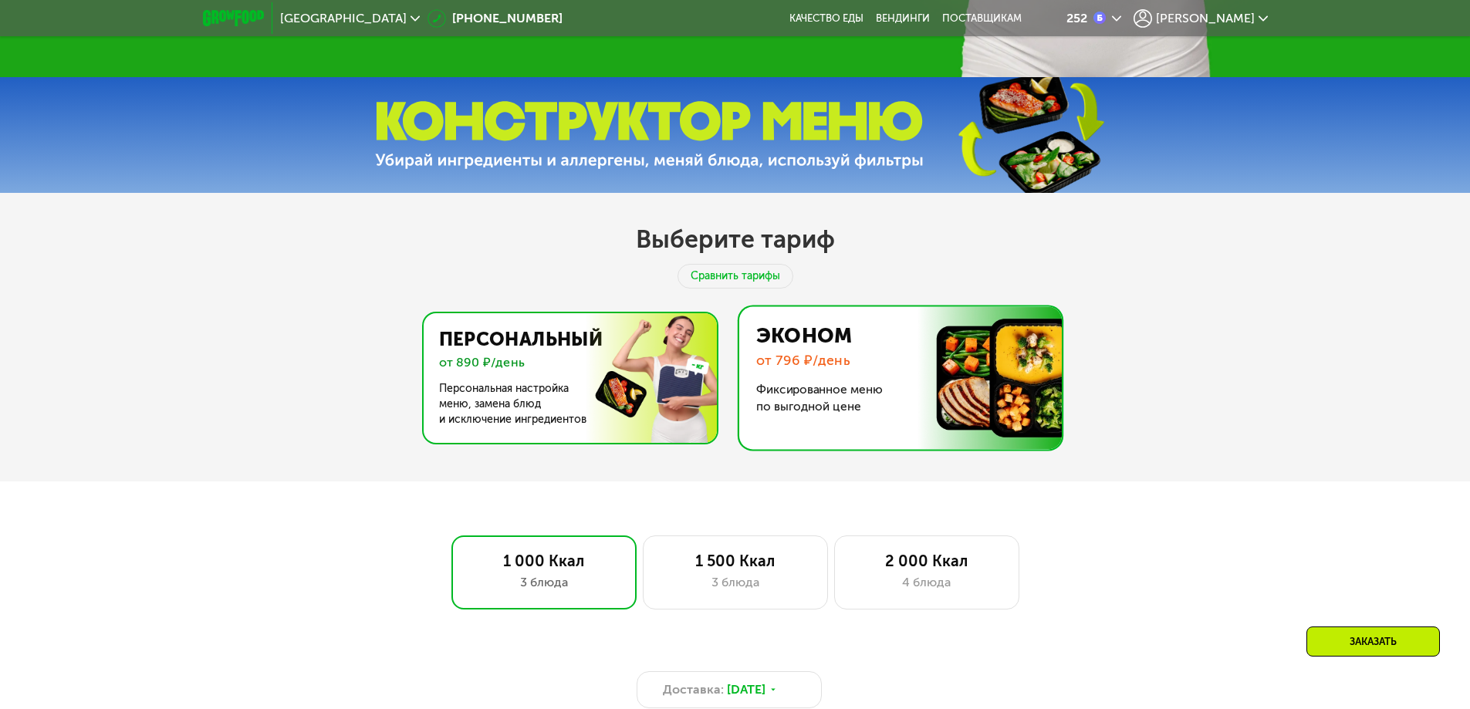
click at [555, 378] on img at bounding box center [566, 378] width 300 height 130
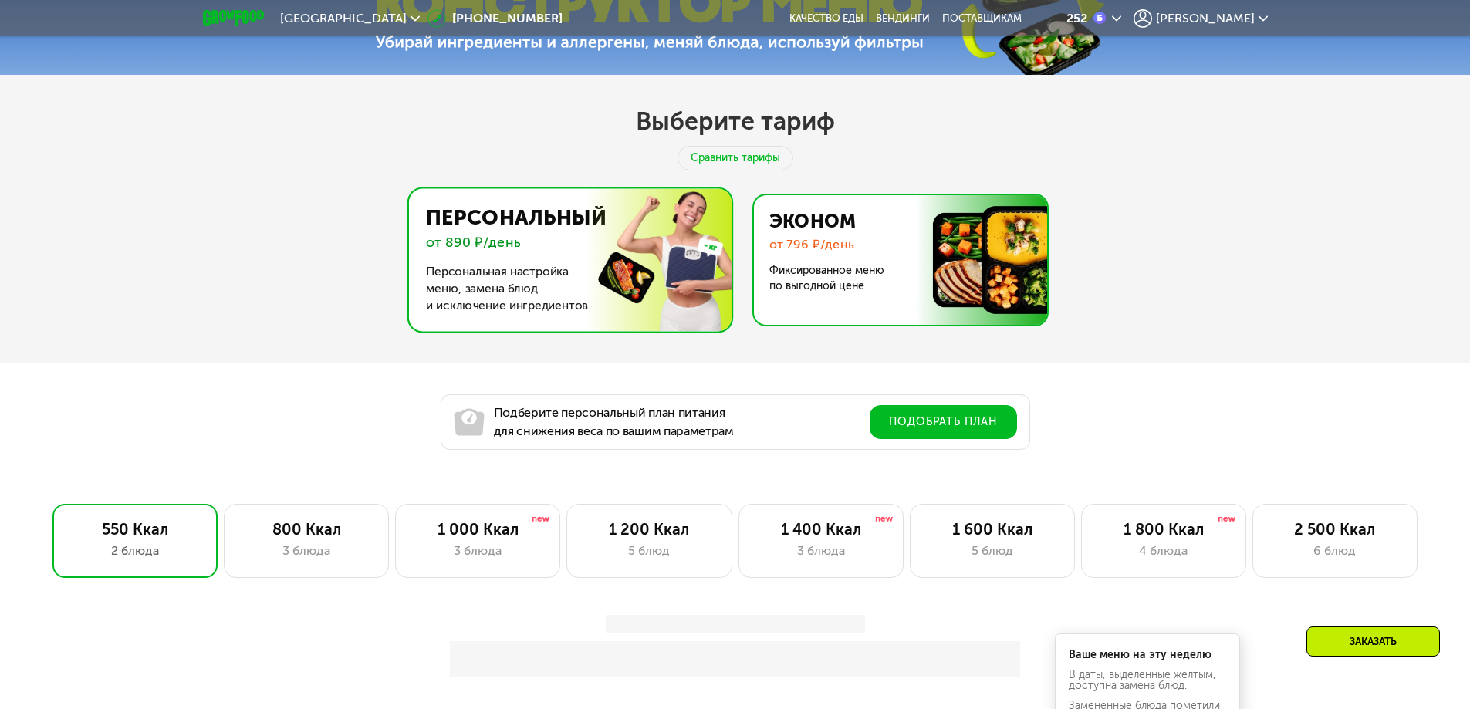
scroll to position [849, 0]
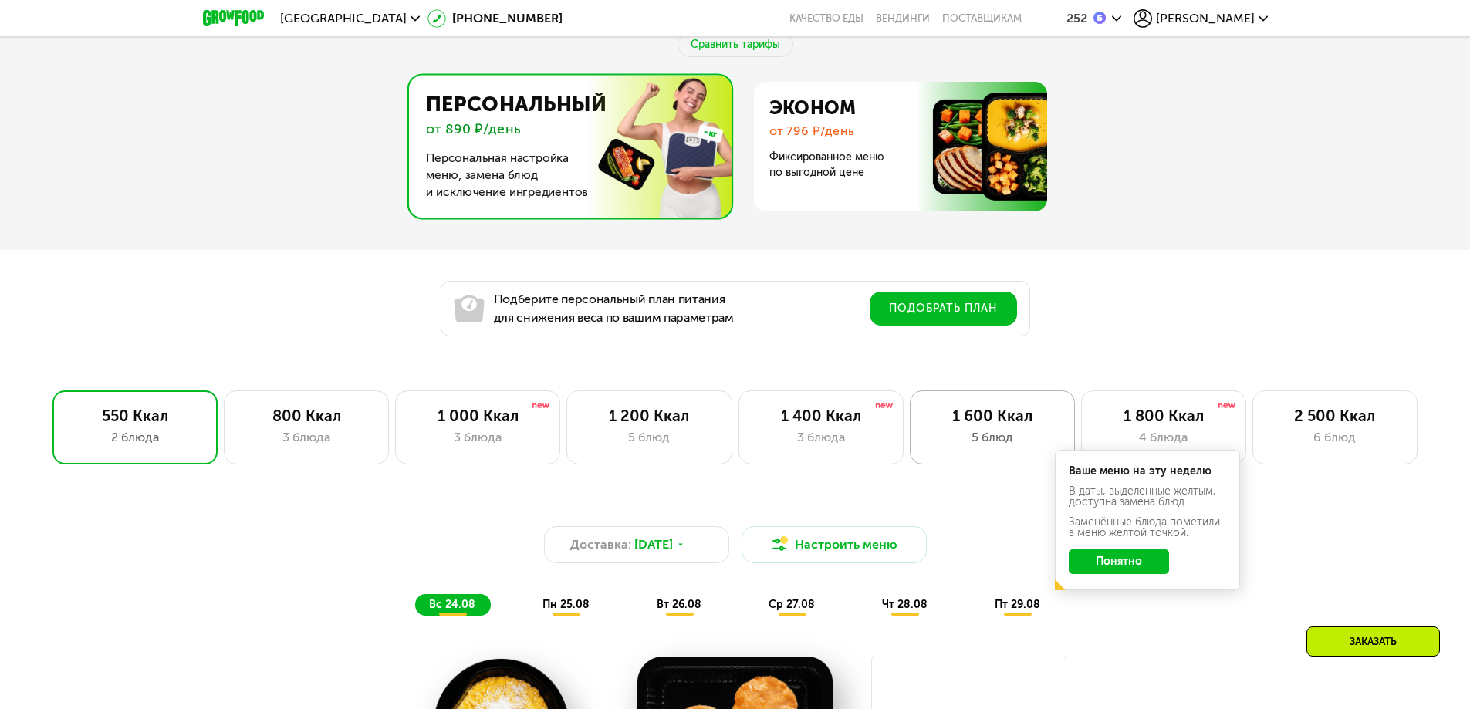
click at [1007, 440] on div "5 блюд" at bounding box center [992, 437] width 133 height 19
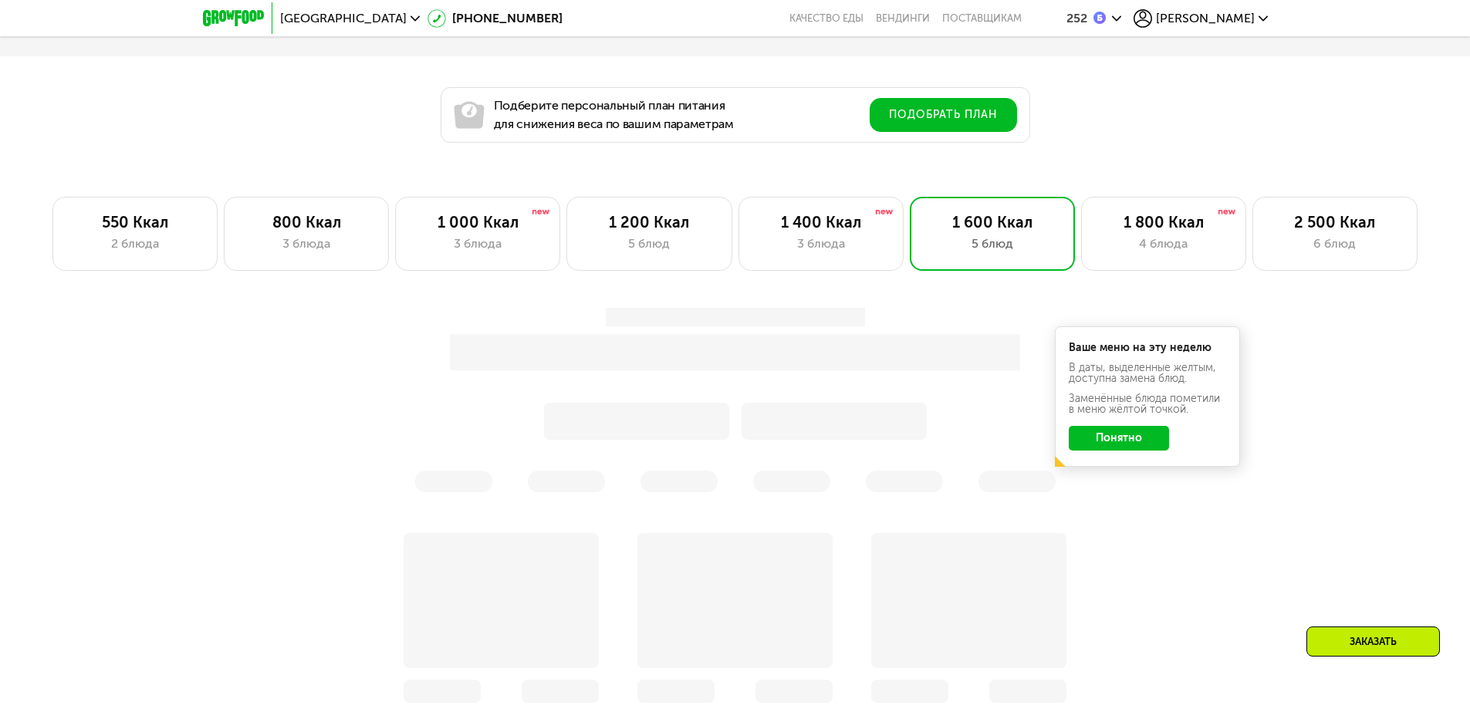
scroll to position [1158, 0]
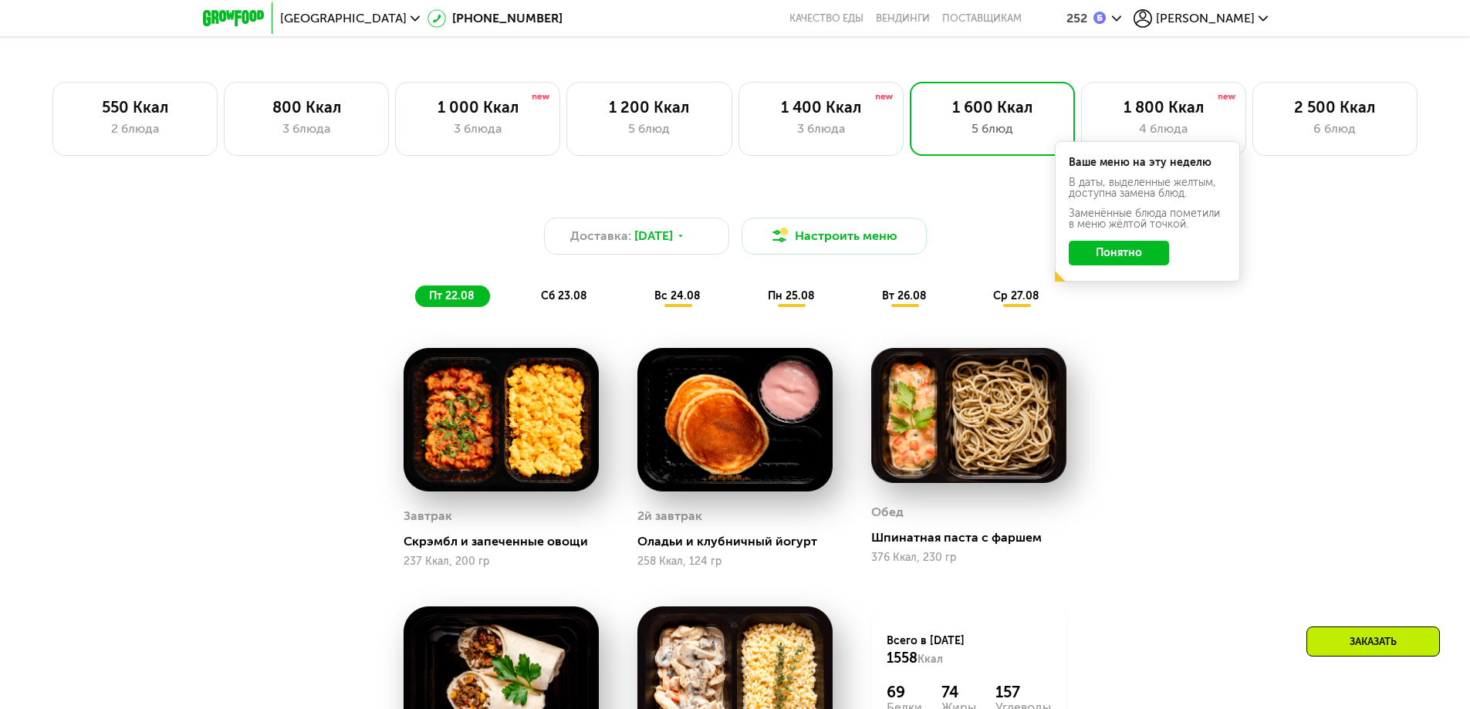
click at [1124, 332] on div "Доставка: 22 авг, пт Настроить меню пт 22.08 сб 23.08 вс 24.08 пн 25.08 вт 26.0…" at bounding box center [735, 538] width 951 height 708
click at [1132, 264] on button "Понятно" at bounding box center [1119, 253] width 100 height 25
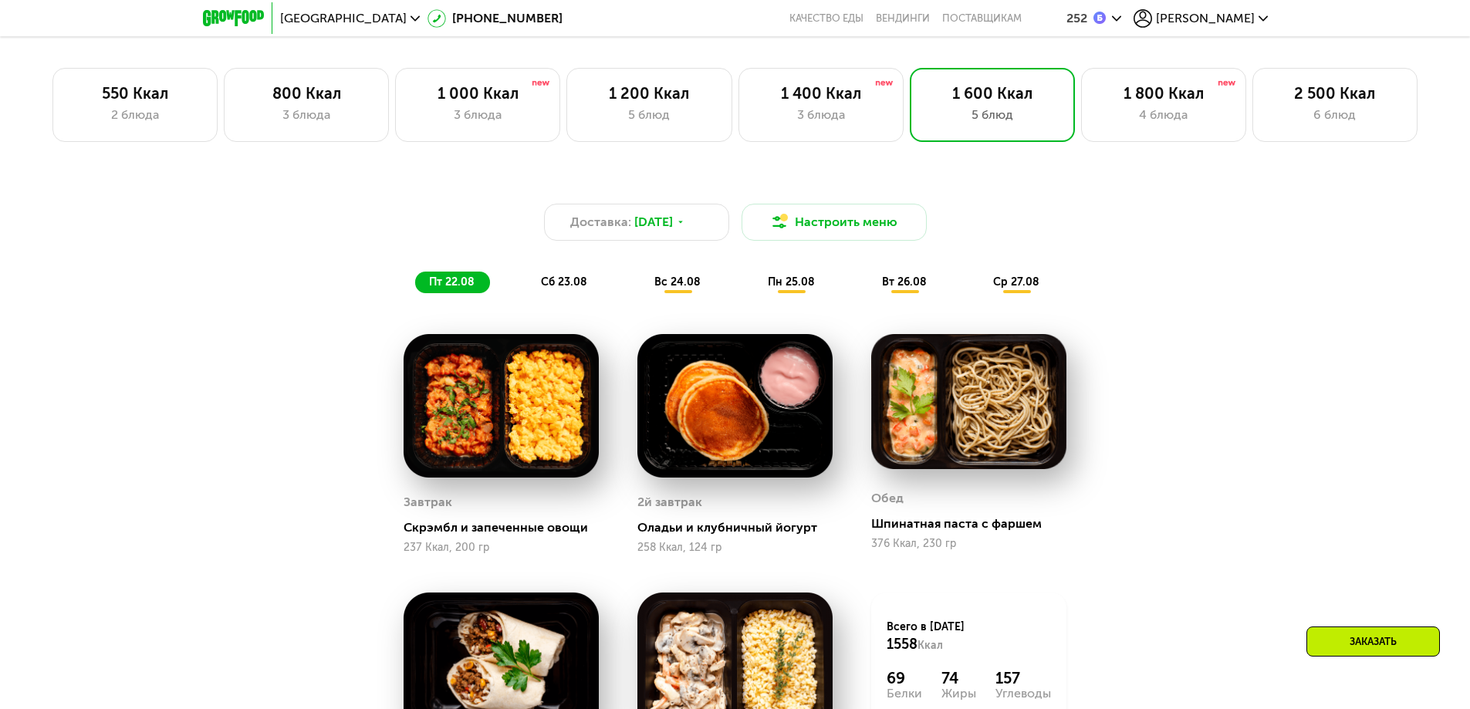
scroll to position [1003, 0]
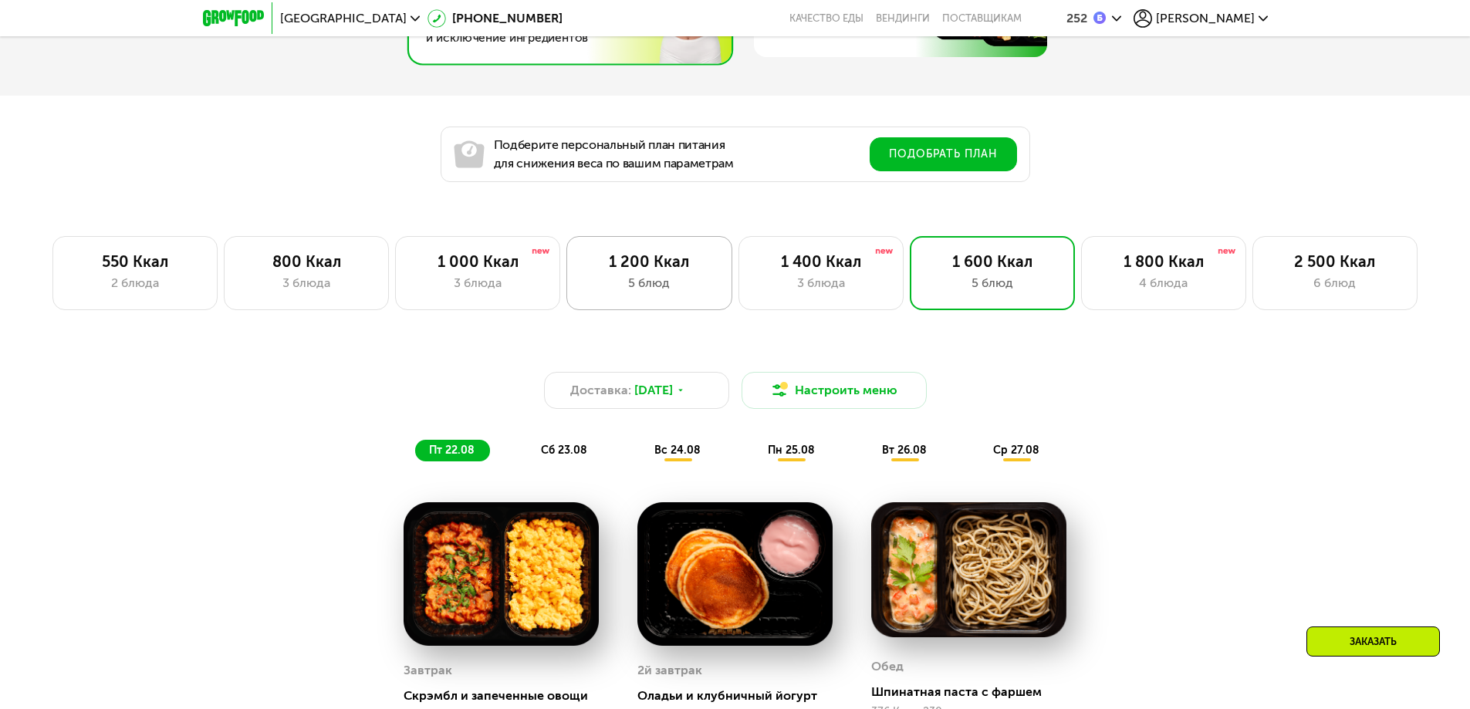
click at [666, 282] on div "5 блюд" at bounding box center [649, 283] width 133 height 19
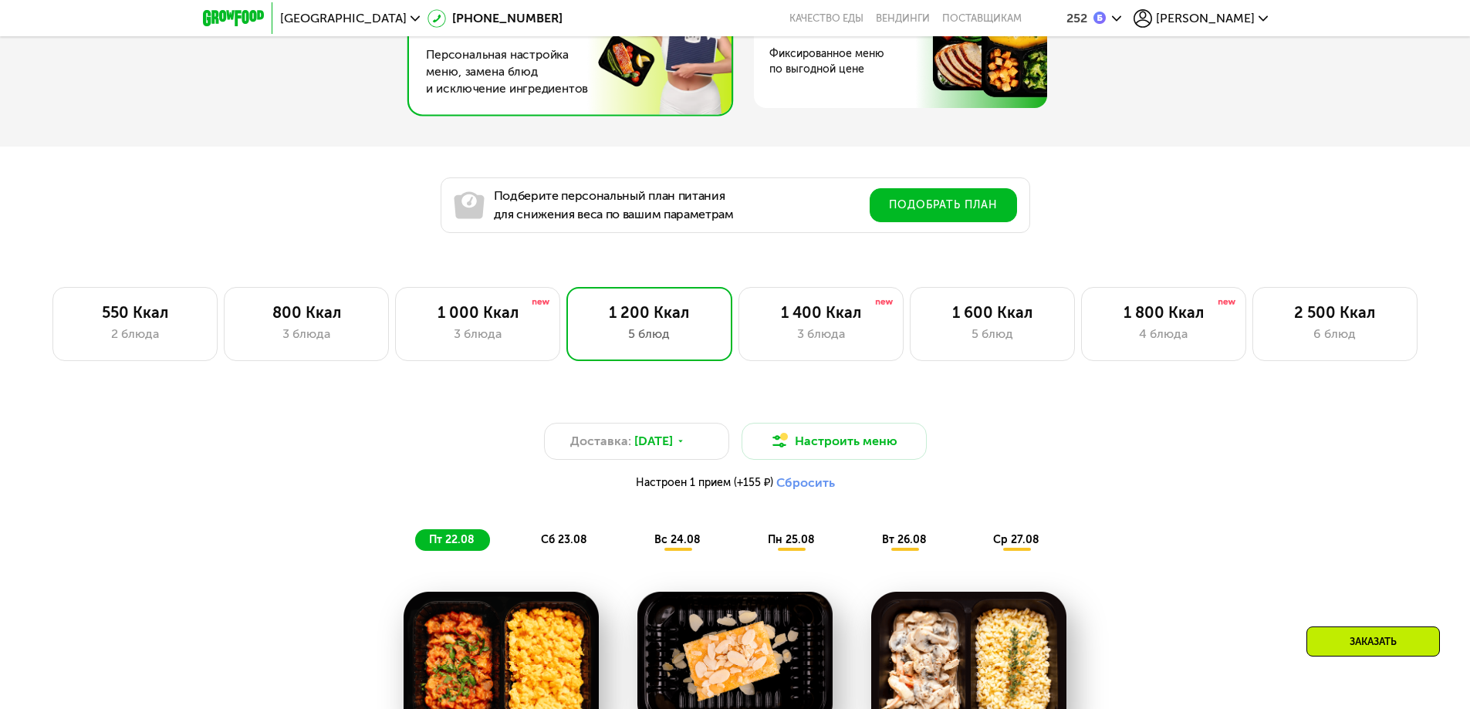
scroll to position [849, 0]
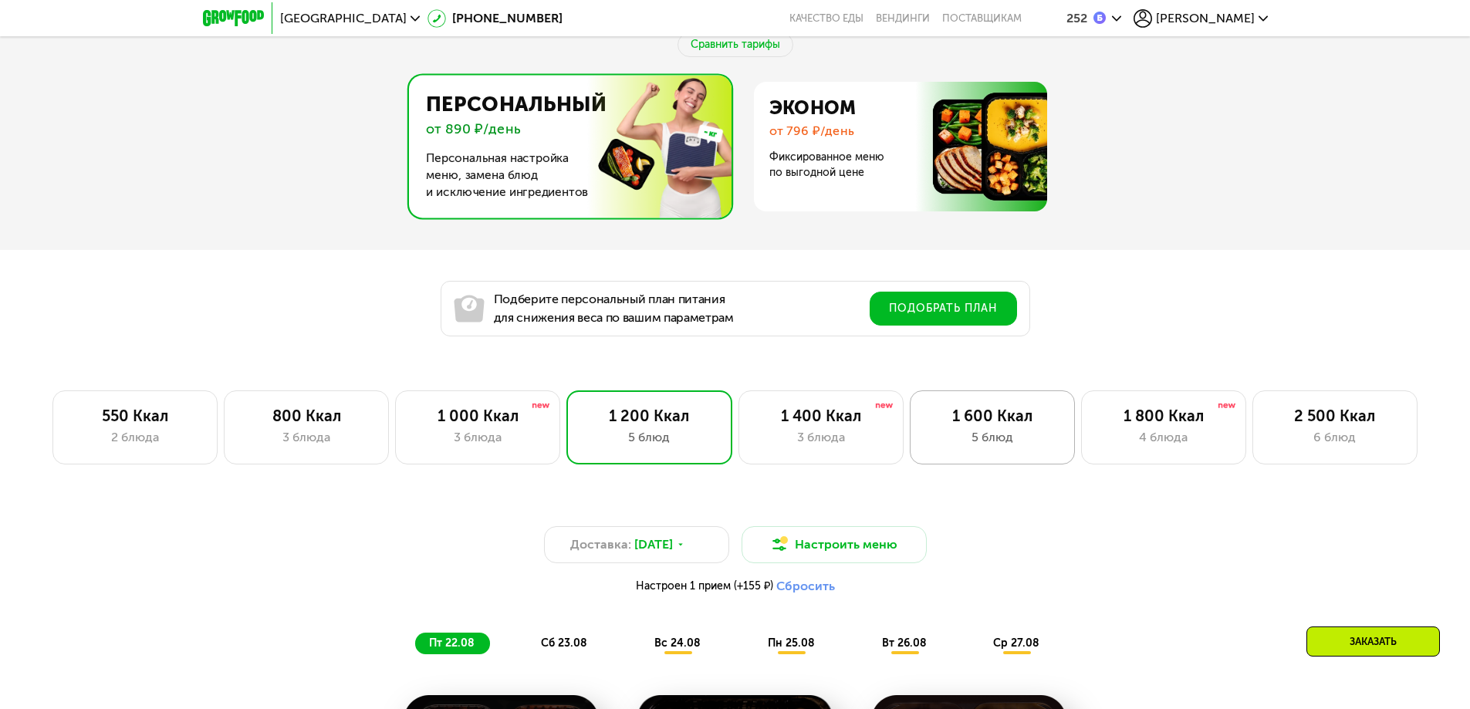
click at [1035, 425] on div "1 600 Ккал" at bounding box center [992, 416] width 133 height 19
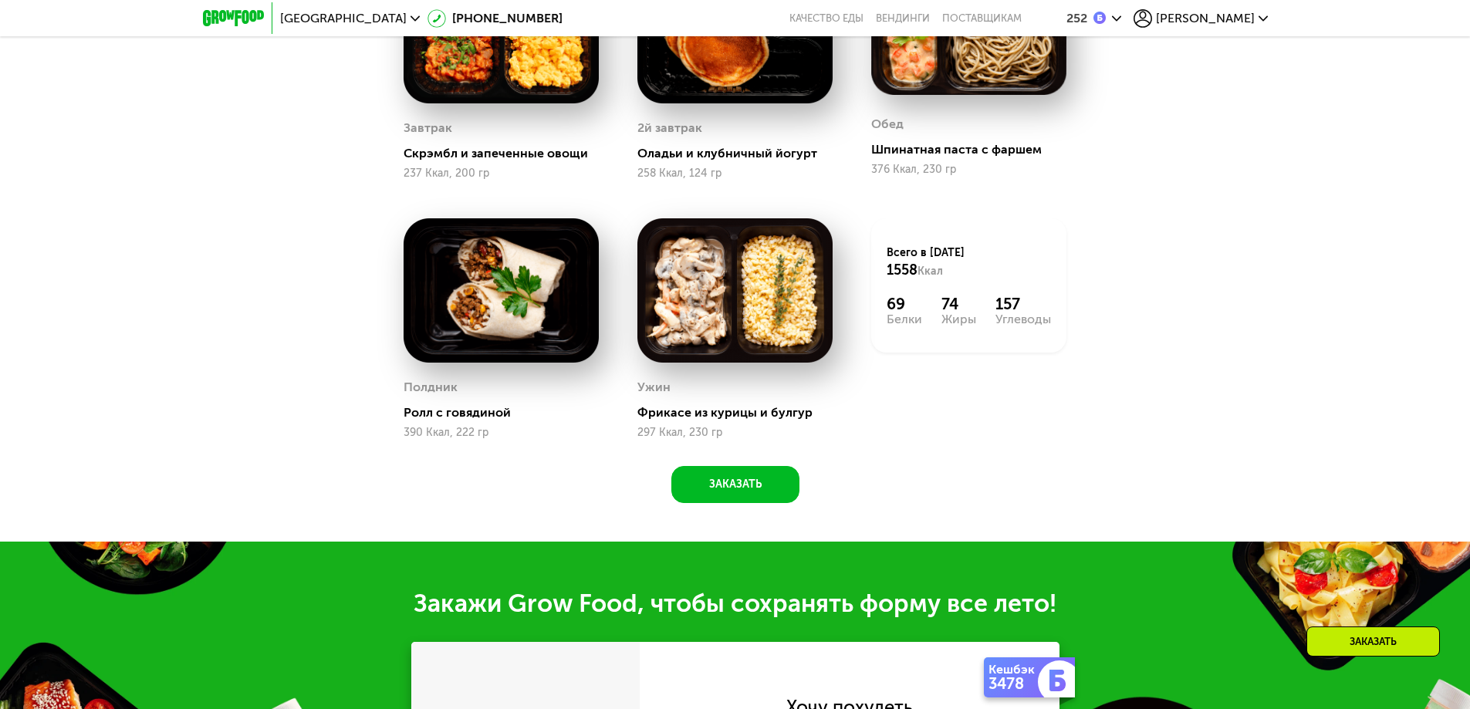
scroll to position [1312, 0]
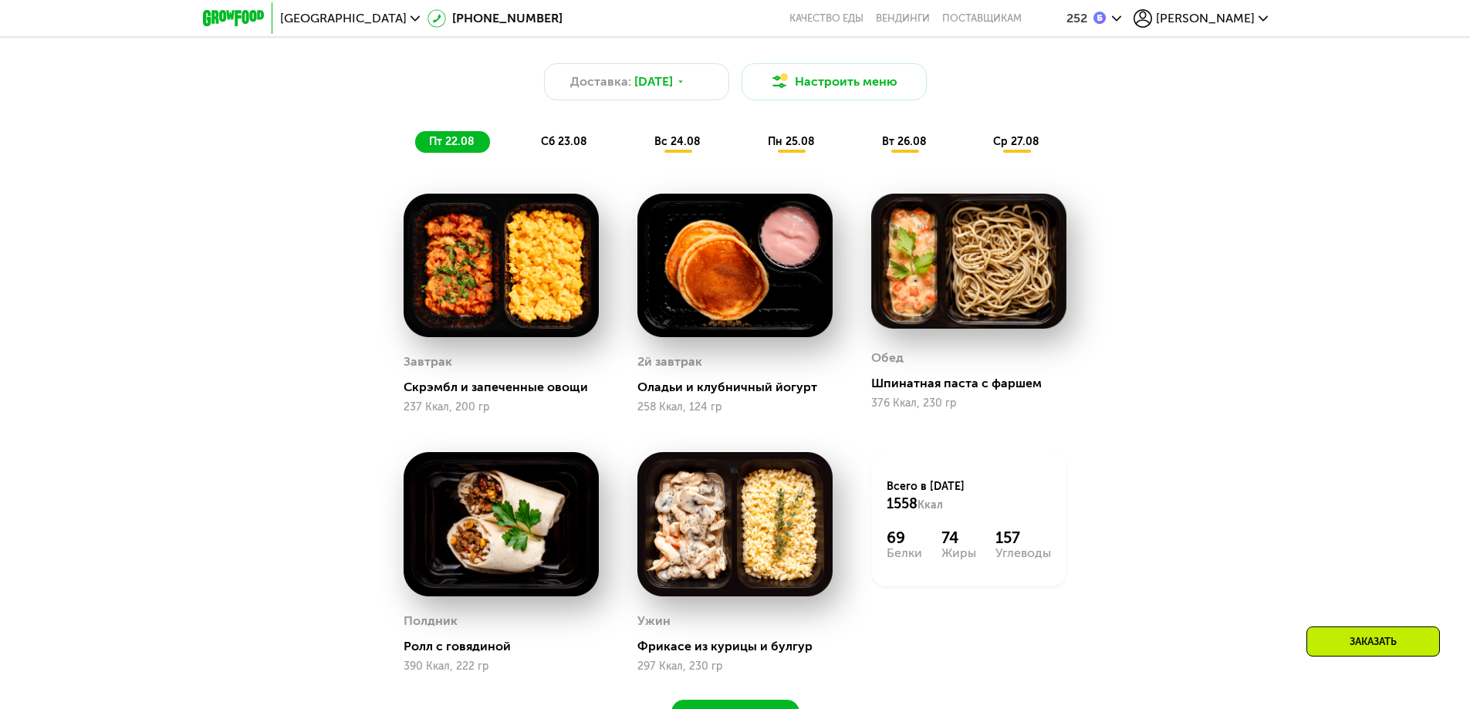
click at [546, 147] on span "сб 23.08" at bounding box center [564, 141] width 46 height 13
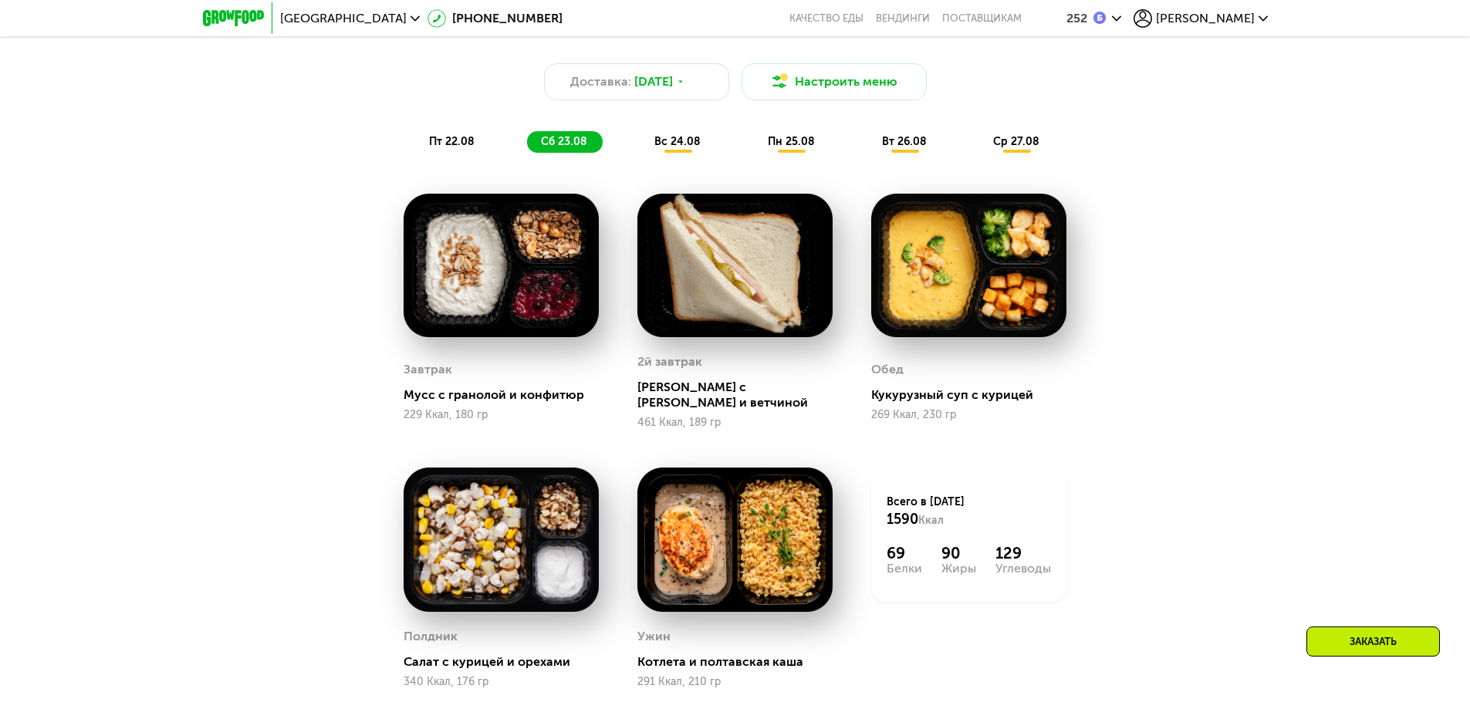
click at [681, 148] on span "вс 24.08" at bounding box center [677, 141] width 46 height 13
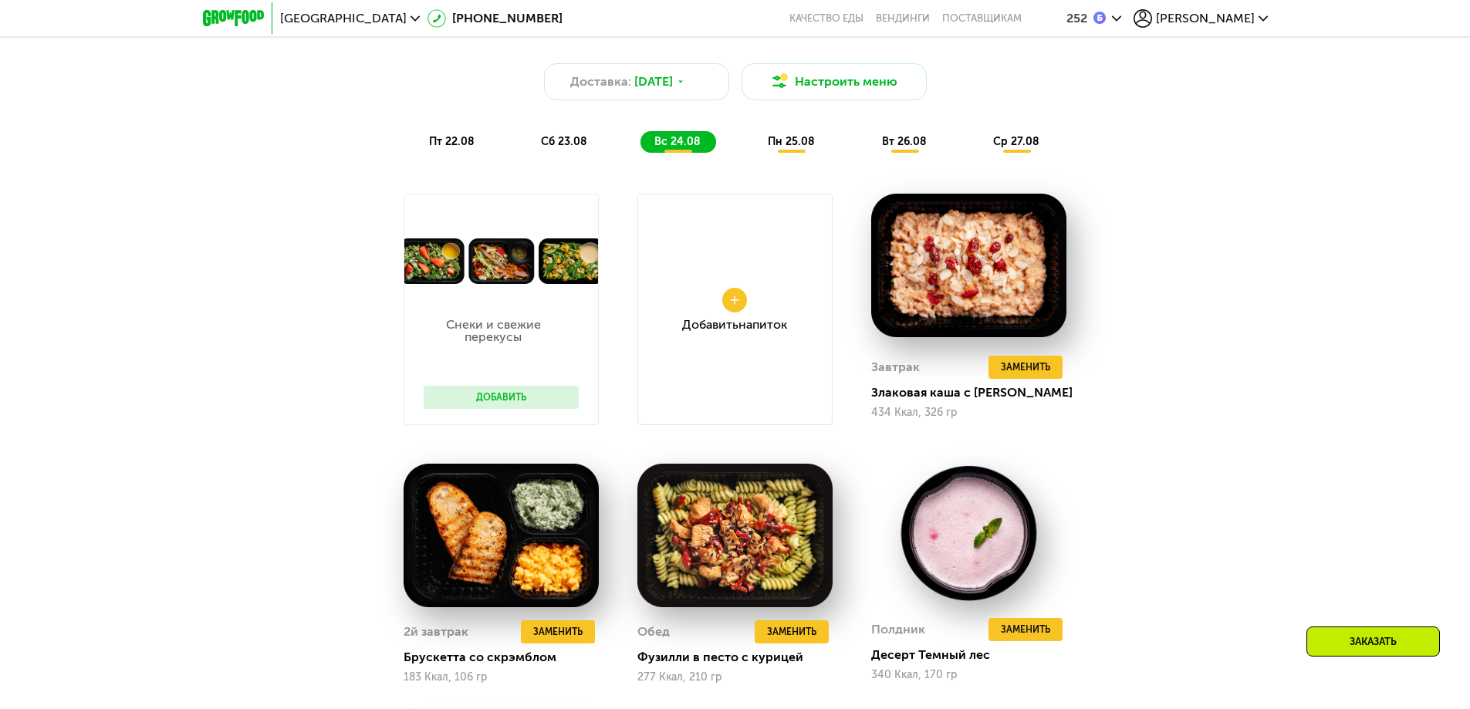
click at [790, 145] on span "пн 25.08" at bounding box center [791, 141] width 47 height 13
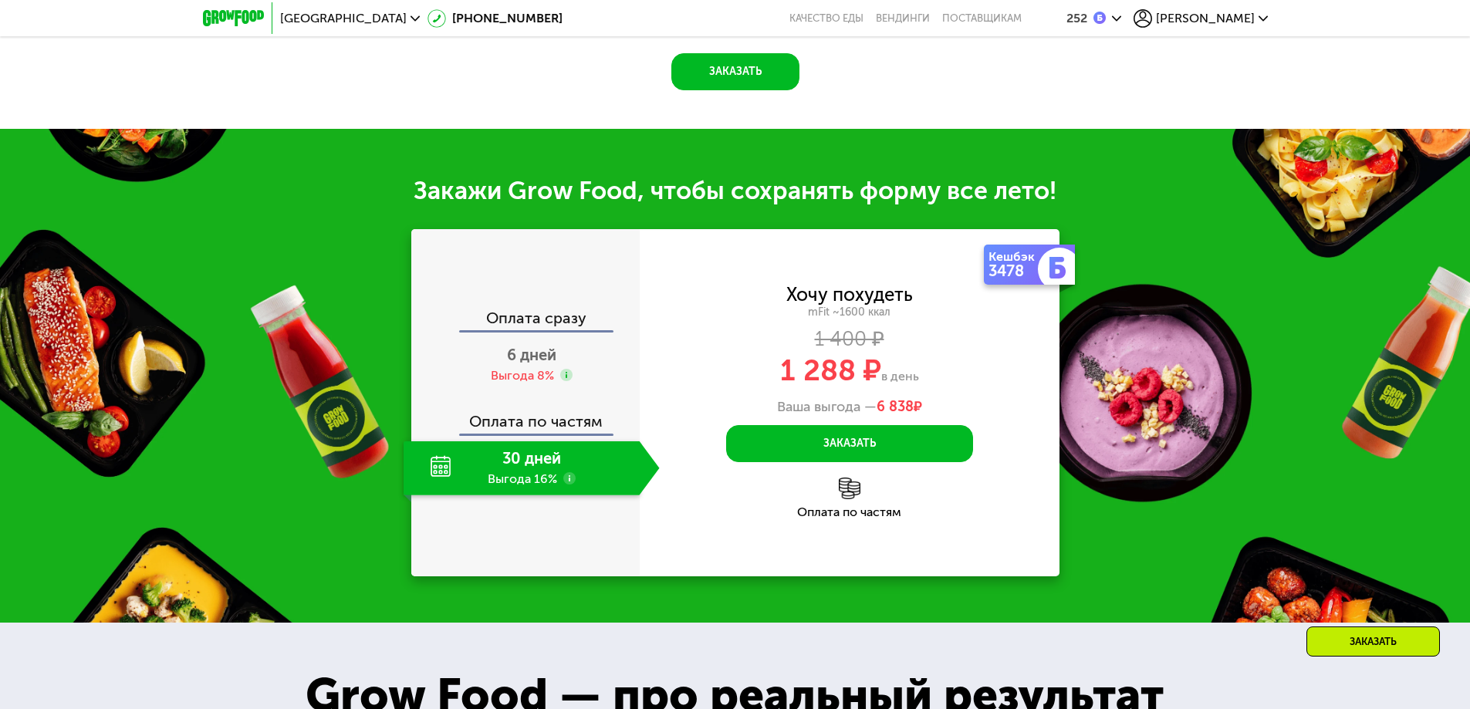
scroll to position [2315, 0]
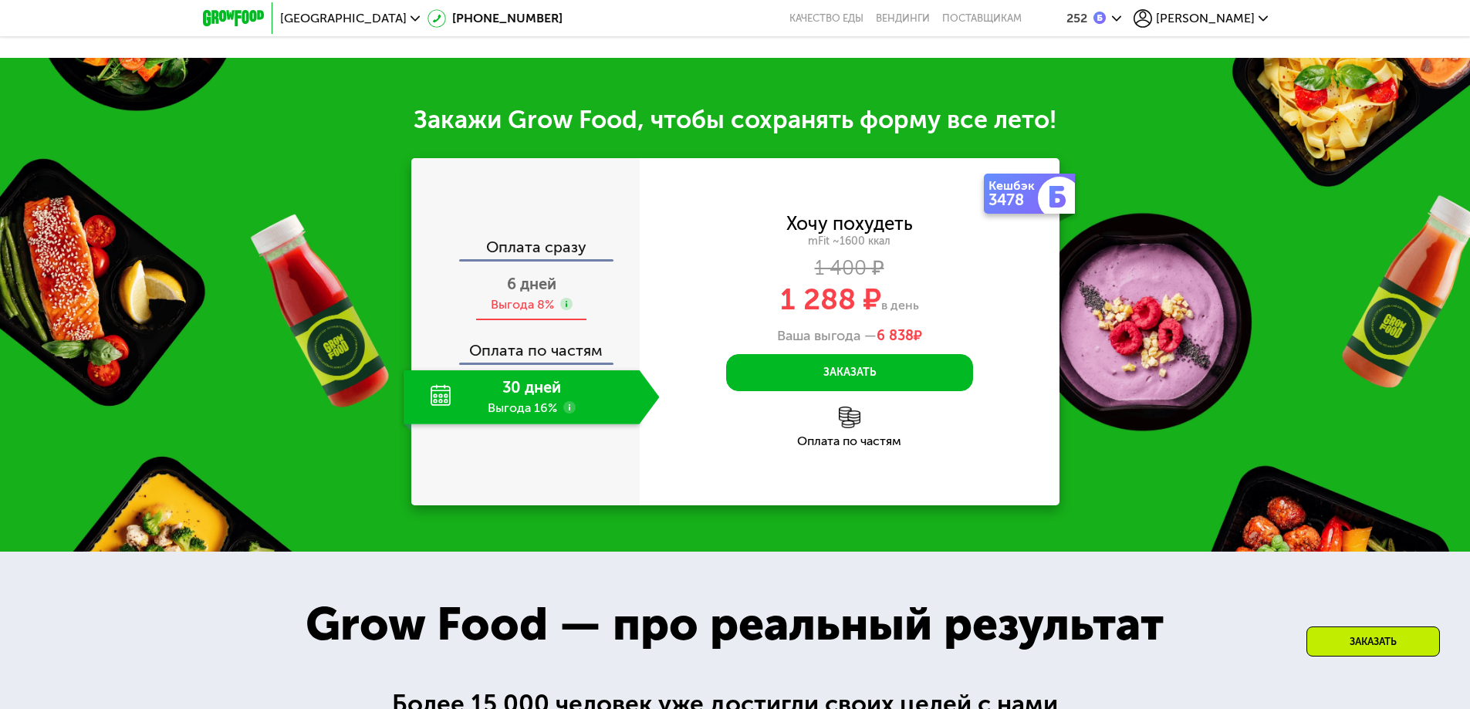
click at [596, 271] on div "6 дней Выгода 8%" at bounding box center [532, 294] width 256 height 54
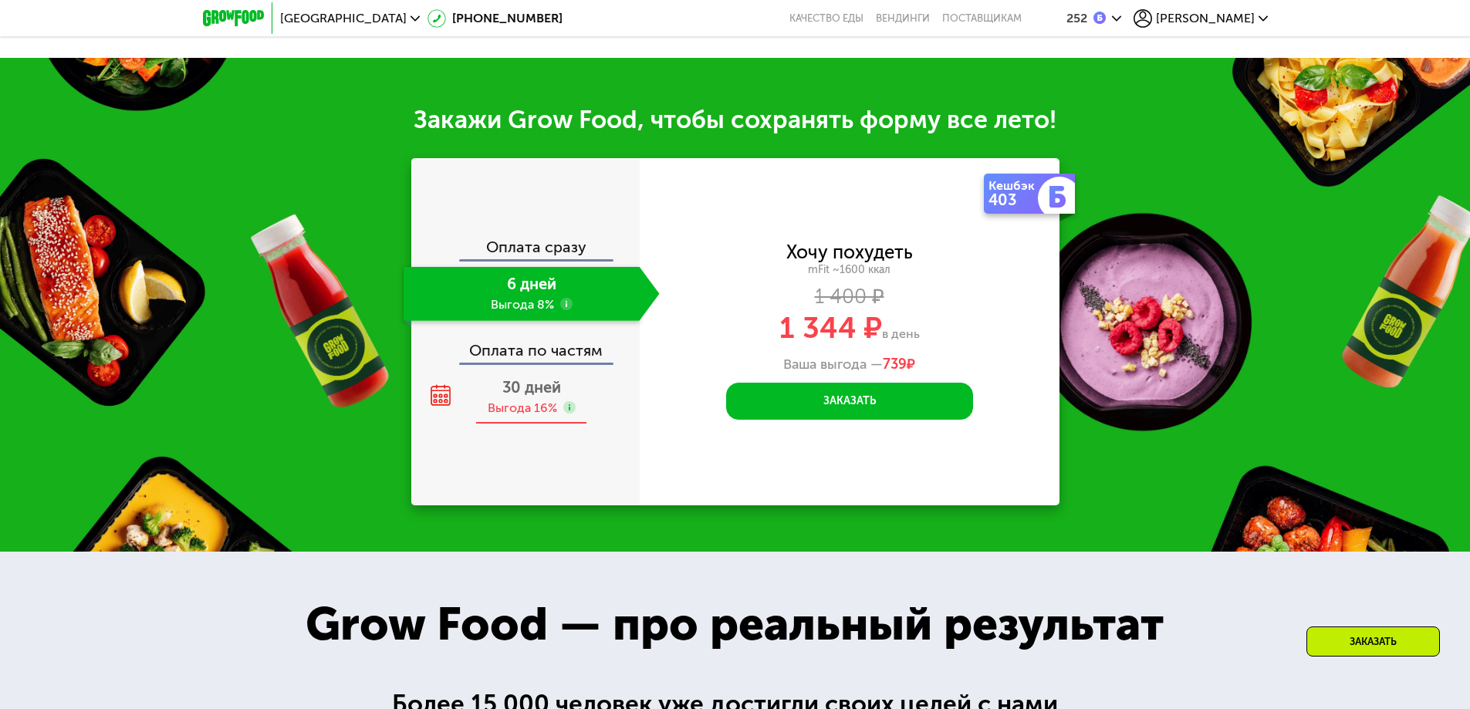
click at [595, 384] on div "30 дней Выгода 16%" at bounding box center [532, 397] width 256 height 54
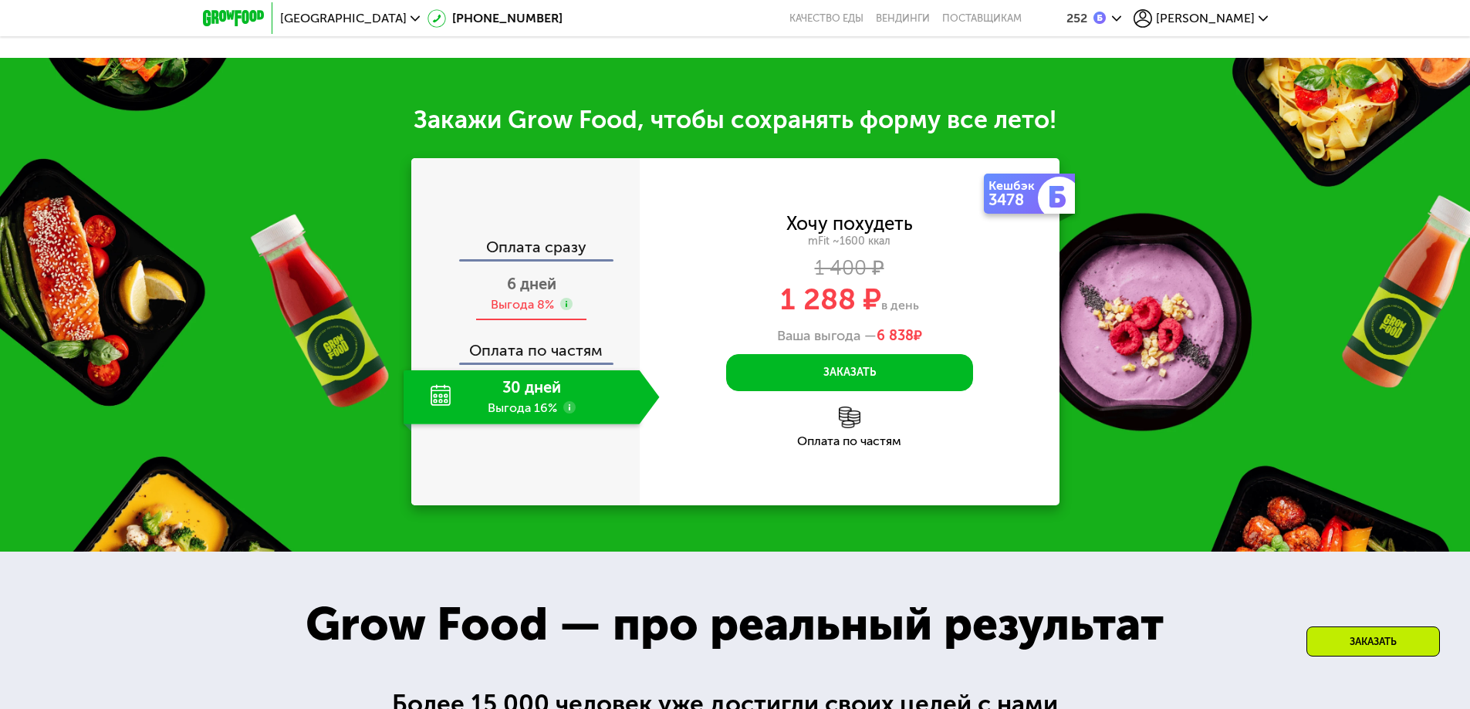
click at [573, 284] on div "6 дней Выгода 8%" at bounding box center [532, 294] width 256 height 54
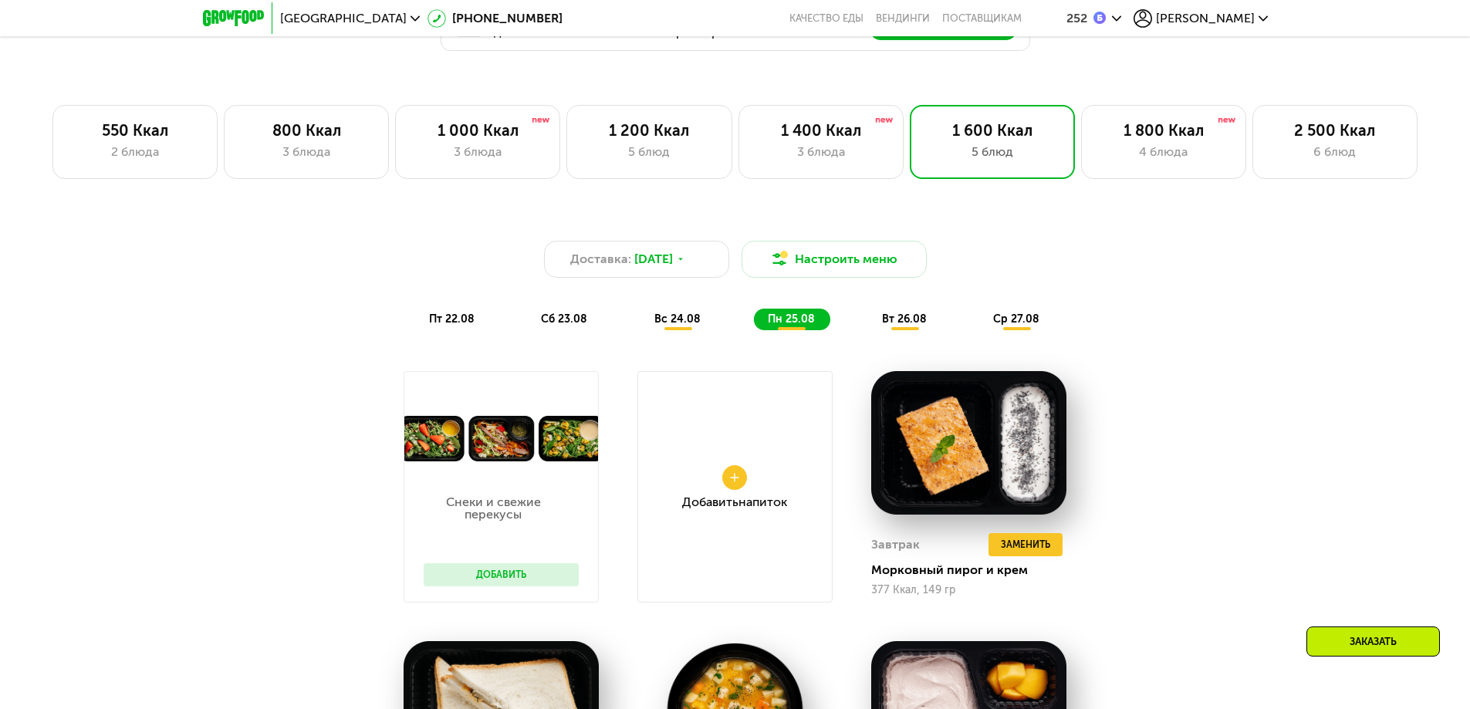
scroll to position [1003, 0]
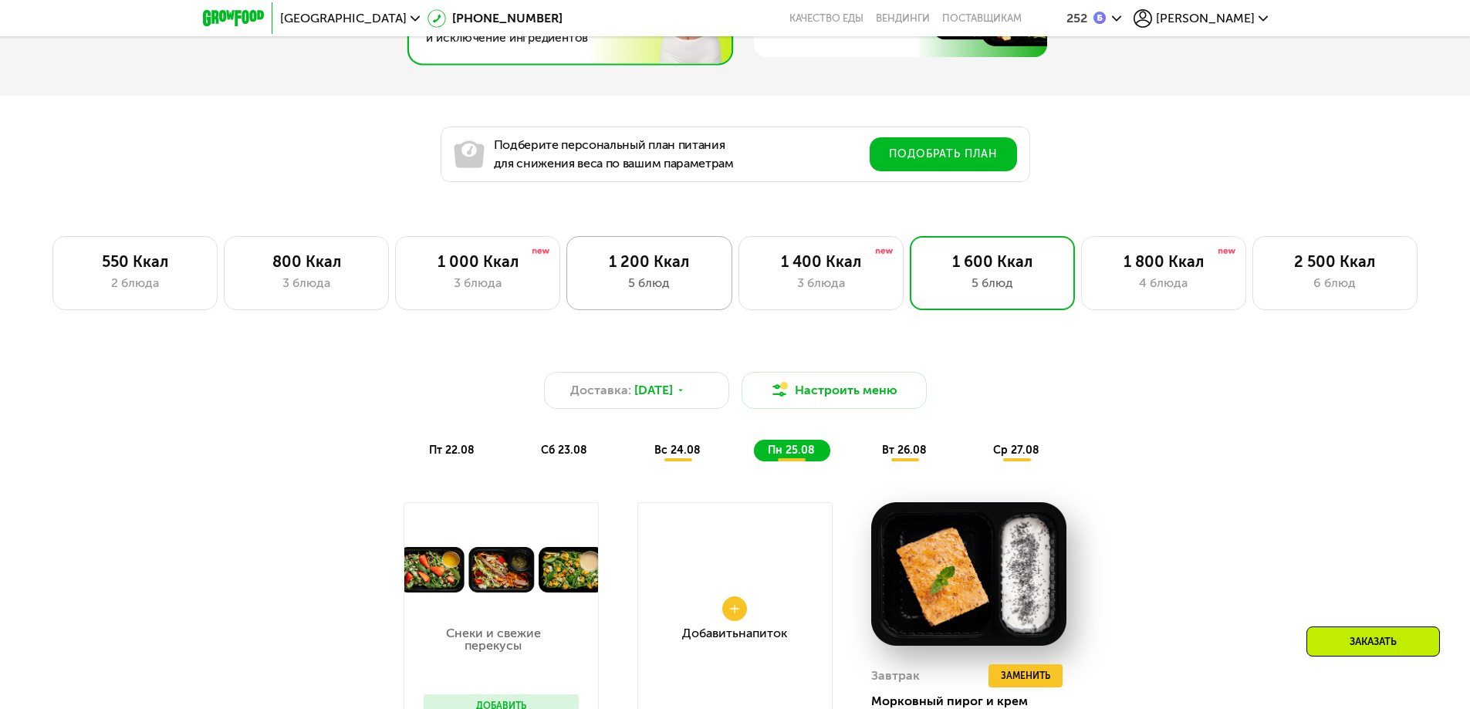
click at [638, 271] on div "1 200 Ккал" at bounding box center [649, 261] width 133 height 19
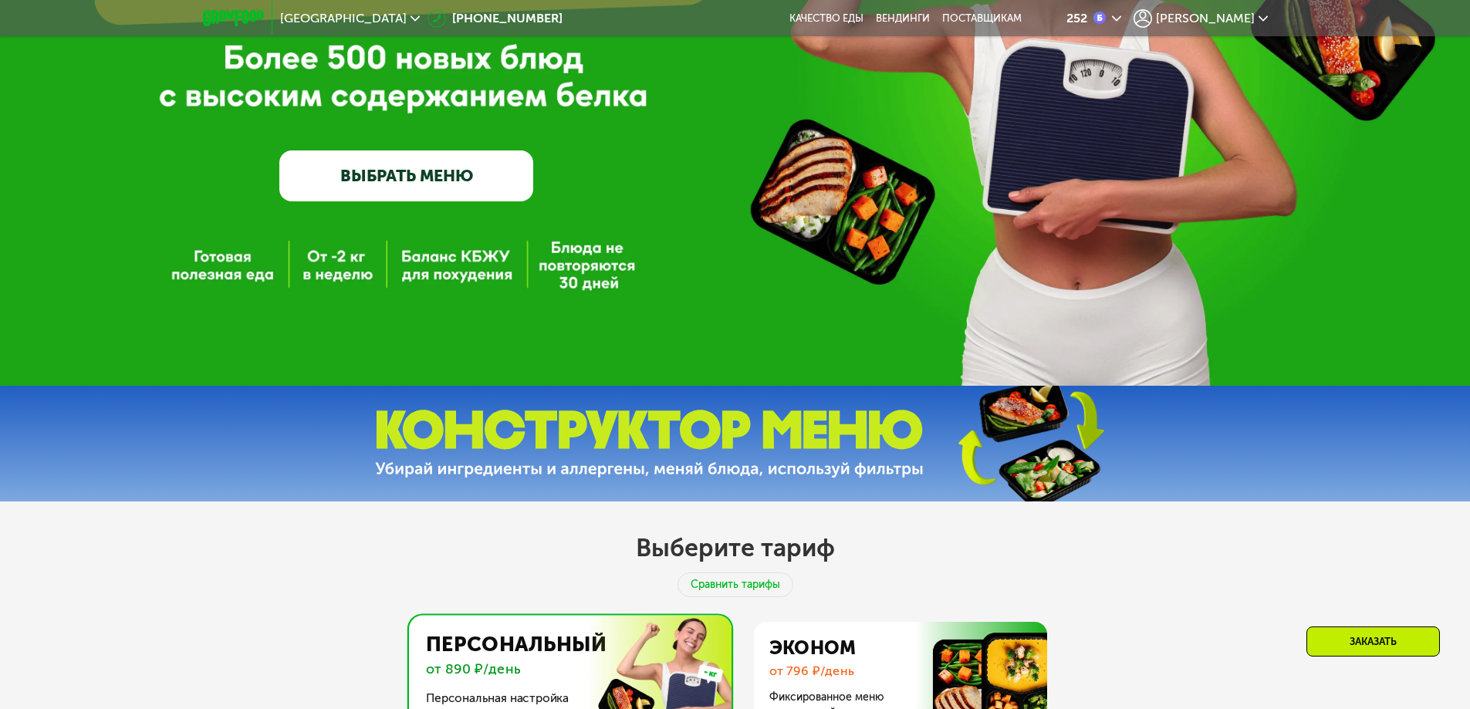
scroll to position [0, 0]
